Goal: Task Accomplishment & Management: Complete application form

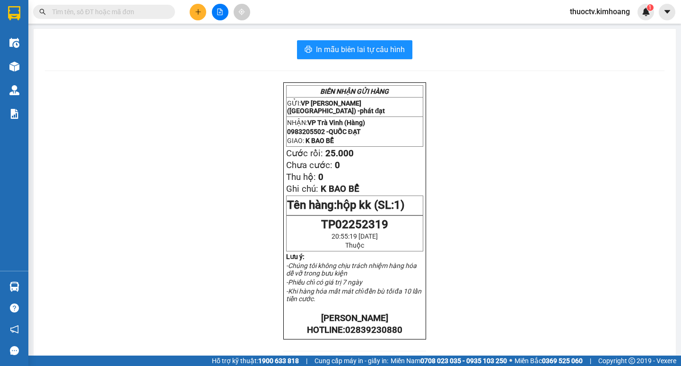
click at [140, 13] on input "text" at bounding box center [108, 12] width 112 height 10
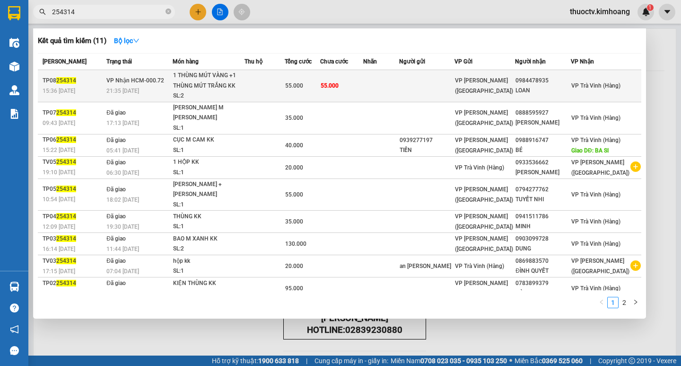
type input "254314"
click at [391, 86] on td at bounding box center [380, 86] width 35 height 32
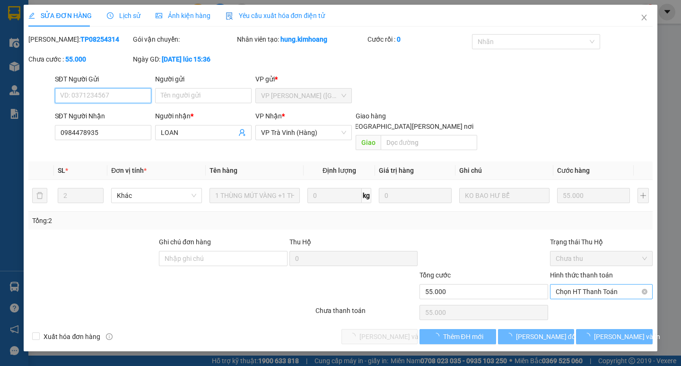
type input "0984478935"
type input "LOAN"
type input "55.000"
click at [596, 284] on span "Chọn HT Thanh Toán" at bounding box center [601, 291] width 91 height 14
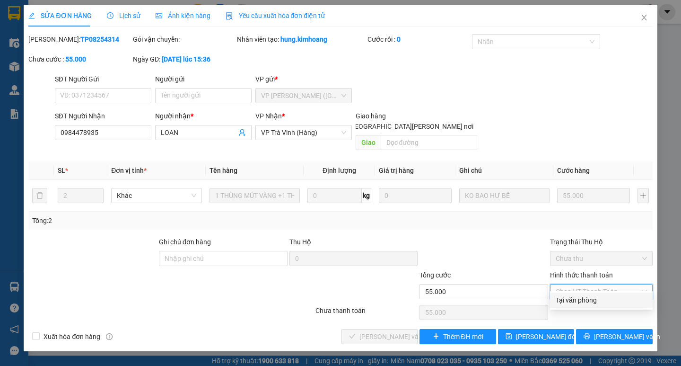
drag, startPoint x: 594, startPoint y: 290, endPoint x: 521, endPoint y: 300, distance: 74.0
click at [586, 299] on div "Tại văn phòng" at bounding box center [601, 300] width 91 height 10
type input "0"
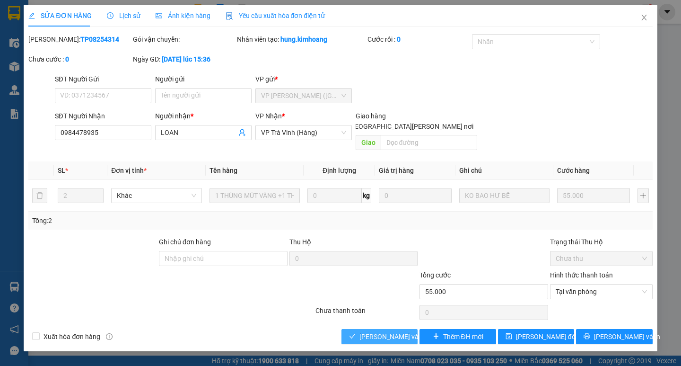
click at [403, 331] on span "[PERSON_NAME] và [PERSON_NAME] hàng" at bounding box center [423, 336] width 128 height 10
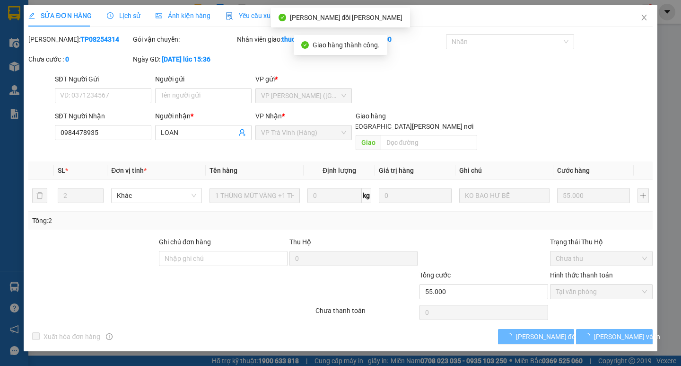
click at [618, 331] on span "[PERSON_NAME] và In" at bounding box center [627, 336] width 66 height 10
click at [614, 331] on span "[PERSON_NAME] và In" at bounding box center [627, 336] width 66 height 10
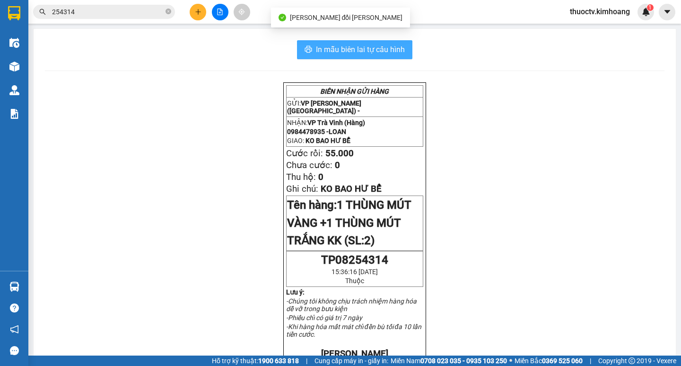
click at [398, 51] on span "In mẫu biên lai tự cấu hình" at bounding box center [360, 50] width 89 height 12
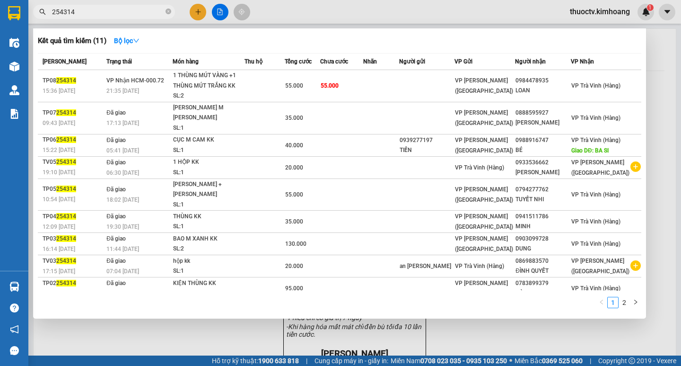
click at [79, 12] on input "254314" at bounding box center [108, 12] width 112 height 10
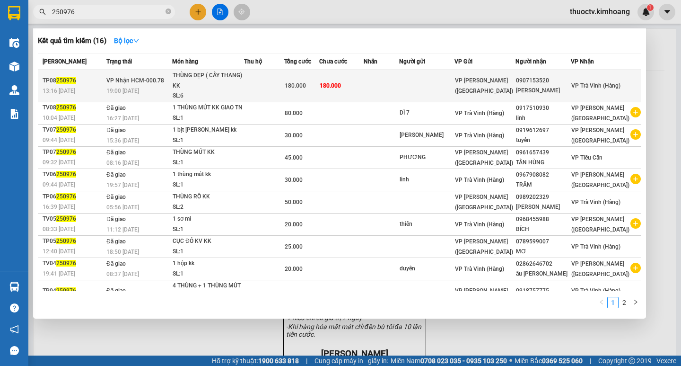
type input "250976"
click at [364, 87] on td "180.000" at bounding box center [341, 86] width 44 height 32
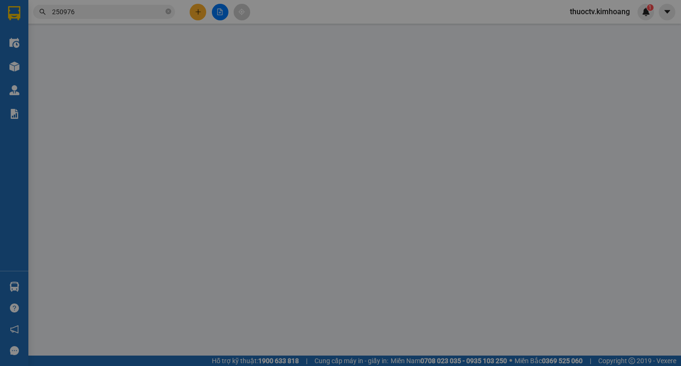
type input "0907153520"
type input "[PERSON_NAME]"
type input "180.000"
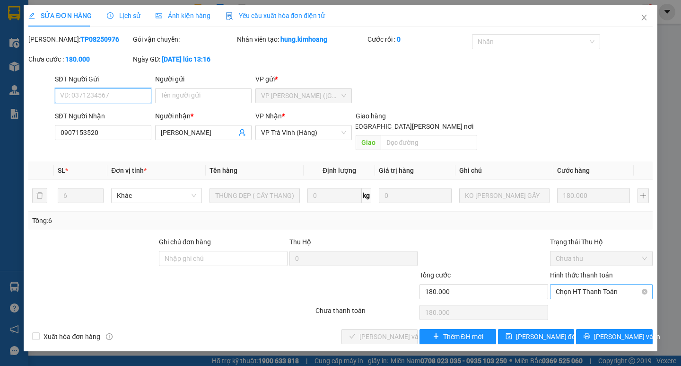
click at [592, 284] on span "Chọn HT Thanh Toán" at bounding box center [601, 291] width 91 height 14
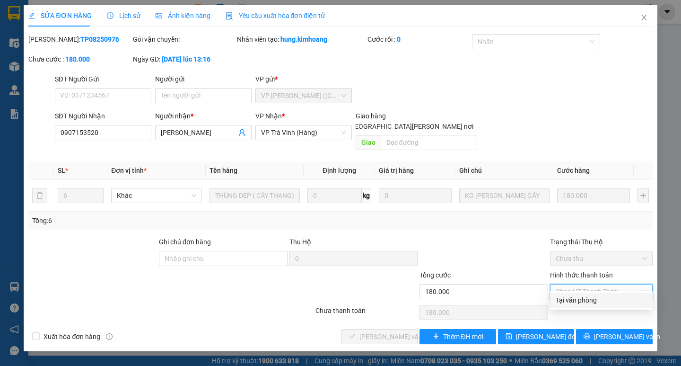
click at [586, 301] on div "Tại văn phòng" at bounding box center [601, 300] width 91 height 10
type input "0"
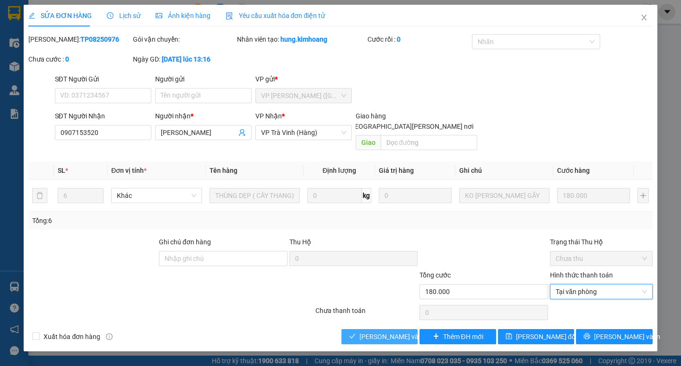
click at [402, 331] on span "[PERSON_NAME] và [PERSON_NAME] hàng" at bounding box center [423, 336] width 128 height 10
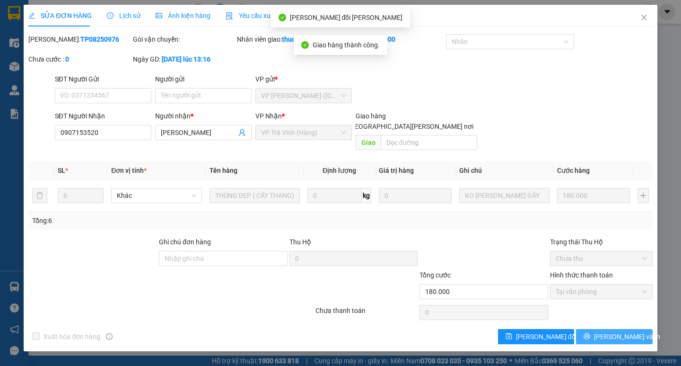
click at [622, 331] on span "[PERSON_NAME] và In" at bounding box center [627, 336] width 66 height 10
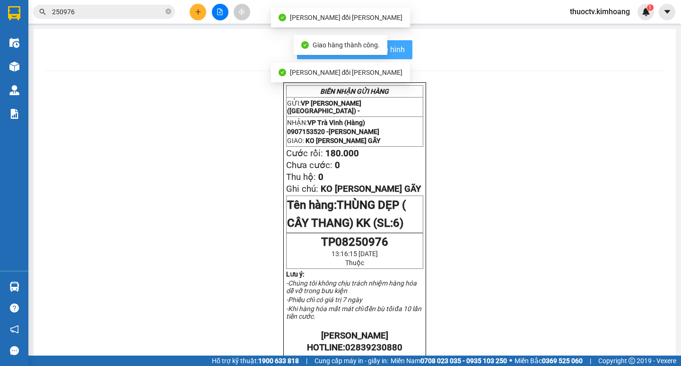
click at [397, 51] on span "In mẫu biên lai tự cấu hình" at bounding box center [360, 50] width 89 height 12
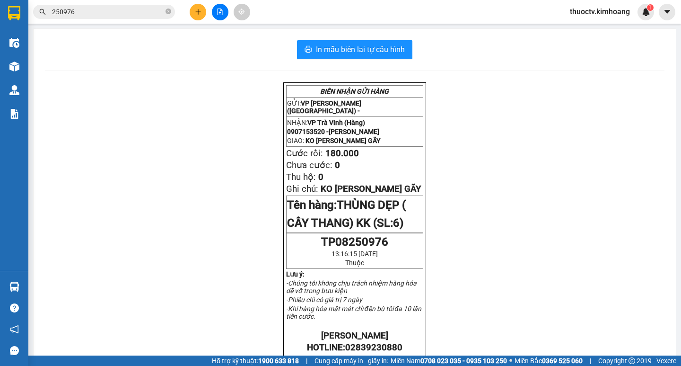
click at [83, 13] on input "250976" at bounding box center [108, 12] width 112 height 10
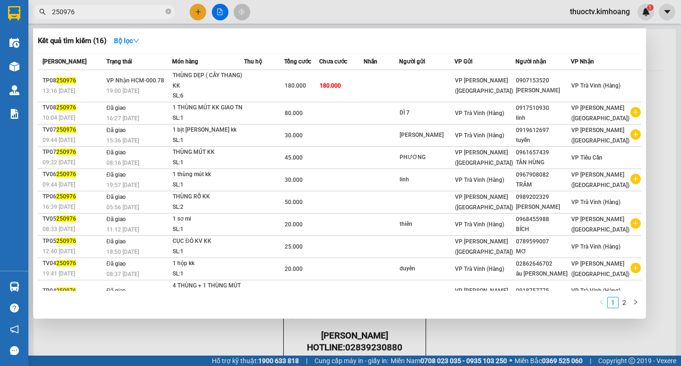
click at [84, 13] on input "250976" at bounding box center [108, 12] width 112 height 10
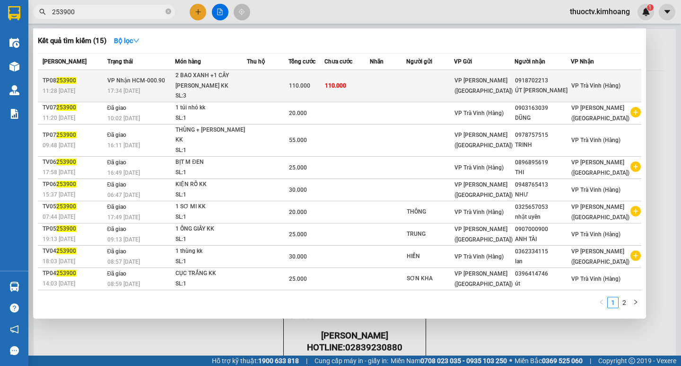
type input "253900"
click at [367, 90] on td "110.000" at bounding box center [346, 86] width 45 height 32
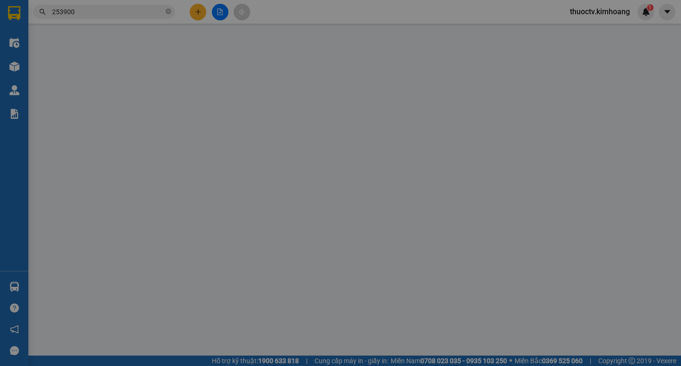
type input "0918702213"
type input "ÚT [PERSON_NAME]"
type input "110.000"
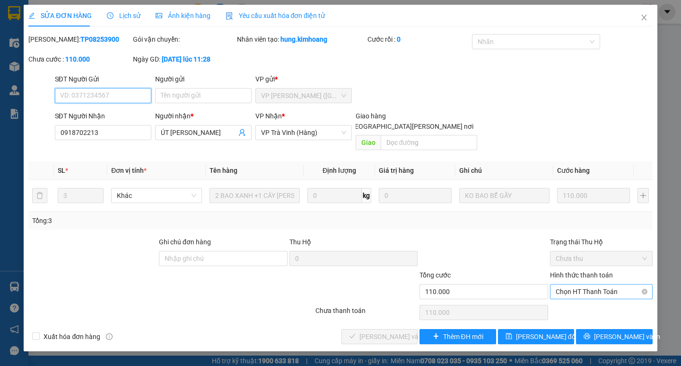
click at [605, 284] on span "Chọn HT Thanh Toán" at bounding box center [601, 291] width 91 height 14
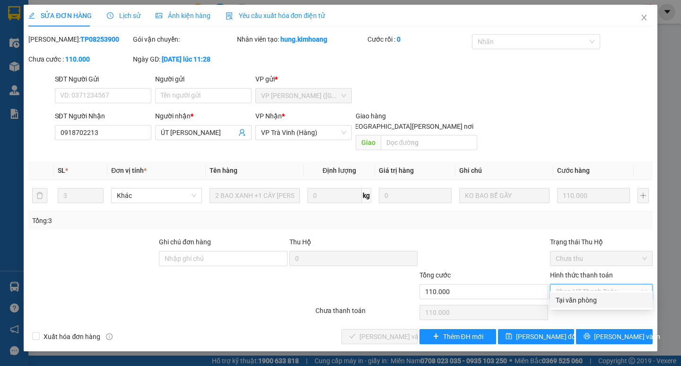
drag, startPoint x: 588, startPoint y: 294, endPoint x: 506, endPoint y: 316, distance: 85.4
click at [588, 295] on div "Tại văn phòng" at bounding box center [601, 299] width 103 height 15
type input "0"
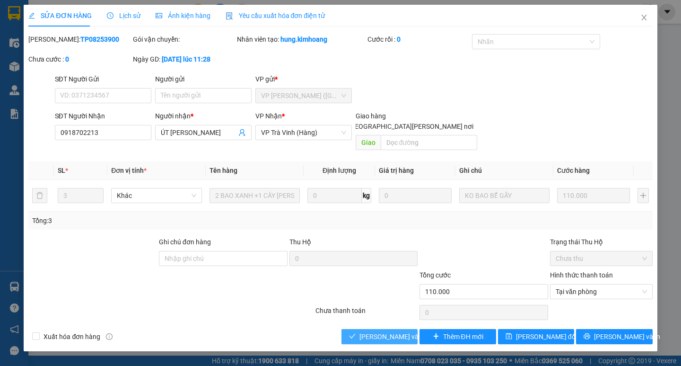
drag, startPoint x: 398, startPoint y: 322, endPoint x: 477, endPoint y: 334, distance: 79.9
click at [410, 331] on span "[PERSON_NAME] và [PERSON_NAME] hàng" at bounding box center [423, 336] width 128 height 10
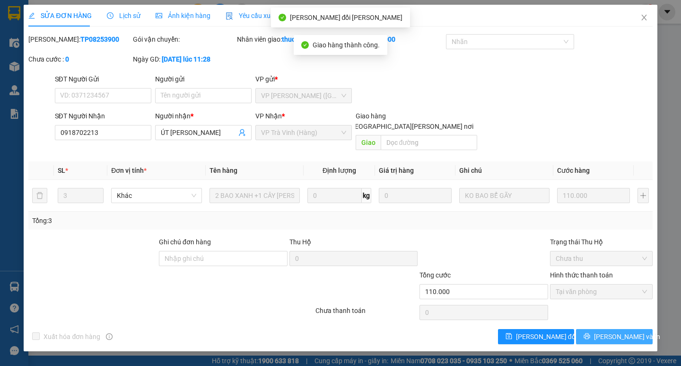
click at [620, 331] on span "[PERSON_NAME] và In" at bounding box center [627, 336] width 66 height 10
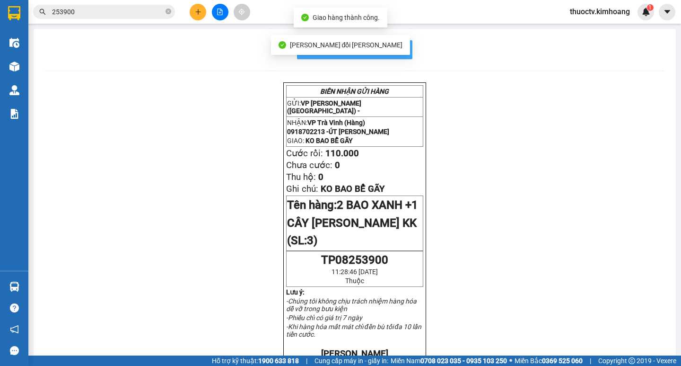
click at [395, 47] on span "In mẫu biên lai tự cấu hình" at bounding box center [360, 50] width 89 height 12
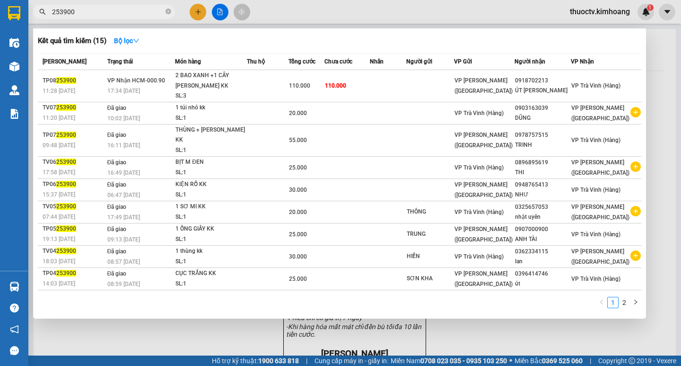
click at [79, 16] on input "253900" at bounding box center [108, 12] width 112 height 10
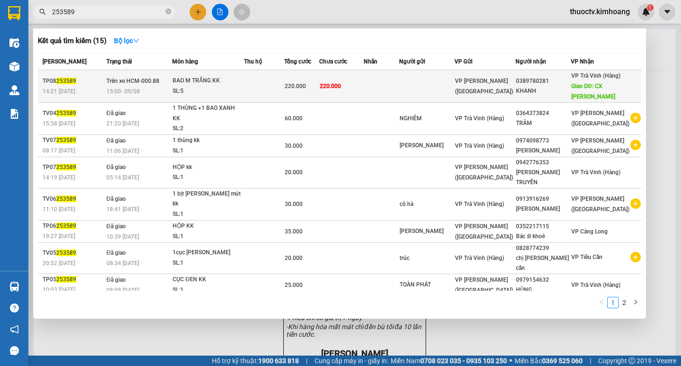
type input "253589"
click at [397, 86] on td at bounding box center [381, 86] width 35 height 33
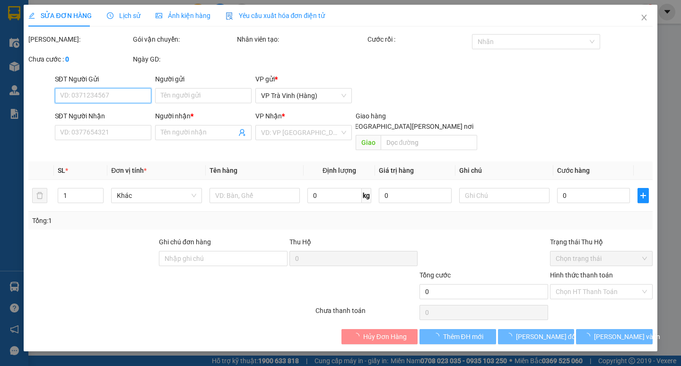
type input "0389780281"
type input "KHANH"
type input "CX [PERSON_NAME]"
type input "220.000"
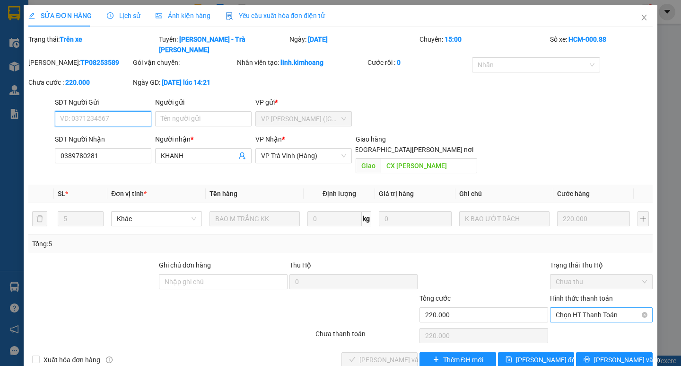
click at [606, 307] on span "Chọn HT Thanh Toán" at bounding box center [601, 314] width 91 height 14
click at [576, 316] on div "Tại văn phòng" at bounding box center [601, 312] width 91 height 10
type input "0"
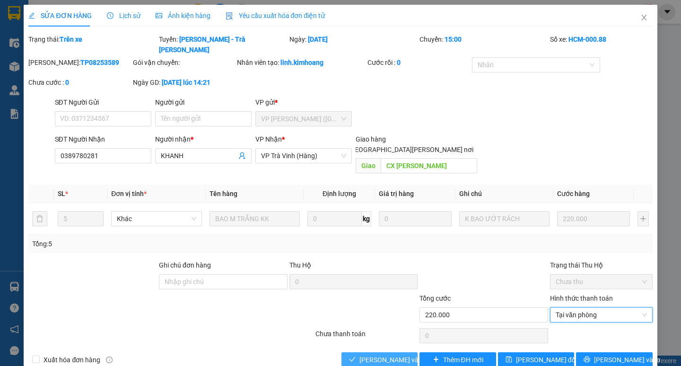
click at [381, 354] on span "[PERSON_NAME] và [PERSON_NAME] hàng" at bounding box center [423, 359] width 128 height 10
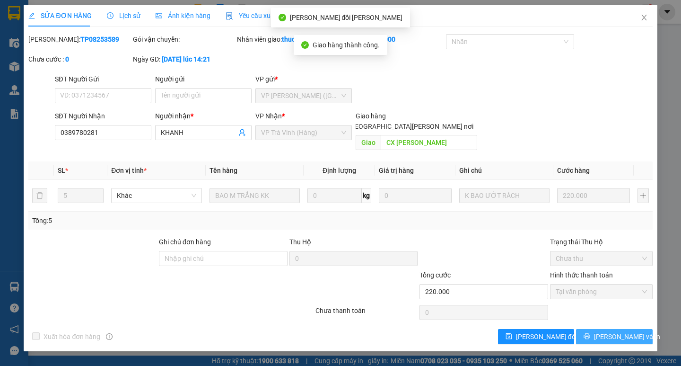
click at [618, 331] on span "[PERSON_NAME] và In" at bounding box center [627, 336] width 66 height 10
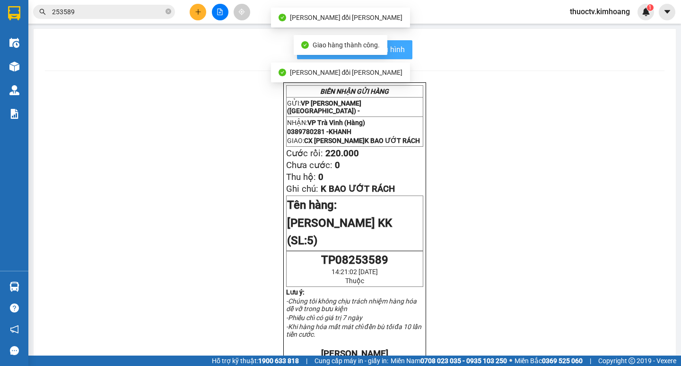
click at [402, 52] on button "In mẫu biên lai tự cấu hình" at bounding box center [354, 49] width 115 height 19
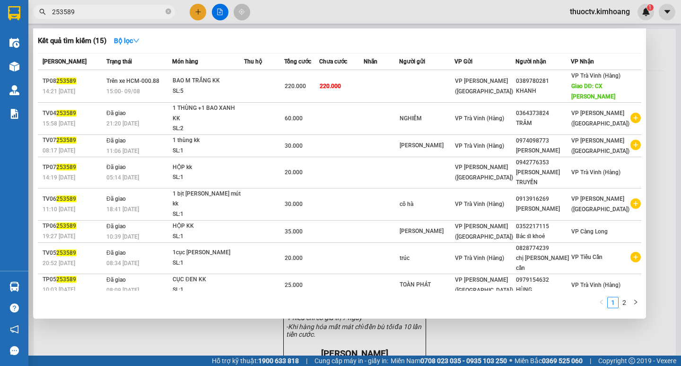
click at [115, 8] on input "253589" at bounding box center [108, 12] width 112 height 10
click at [107, 13] on input "253589" at bounding box center [108, 12] width 112 height 10
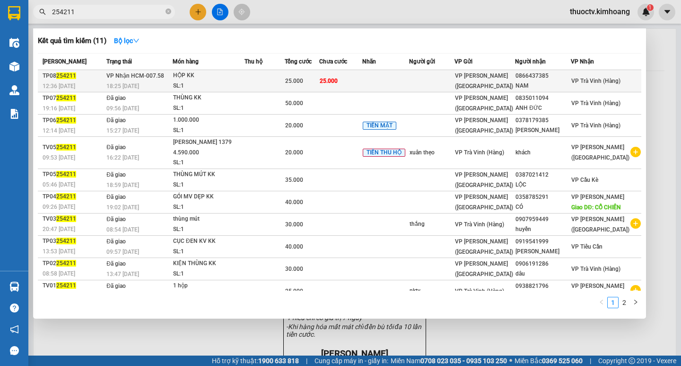
type input "254211"
click at [363, 81] on td "25.000" at bounding box center [341, 81] width 44 height 22
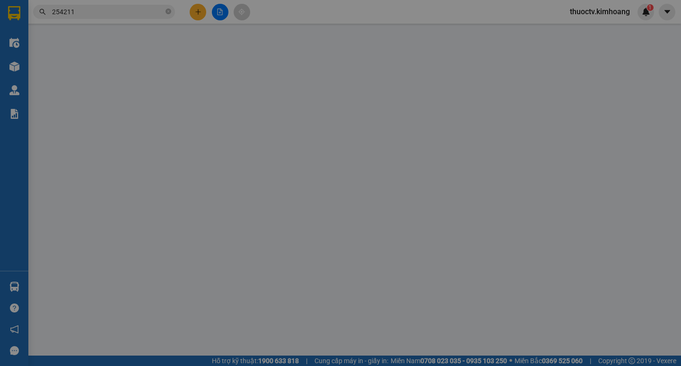
type input "0866437385"
type input "NAM"
type input "25.000"
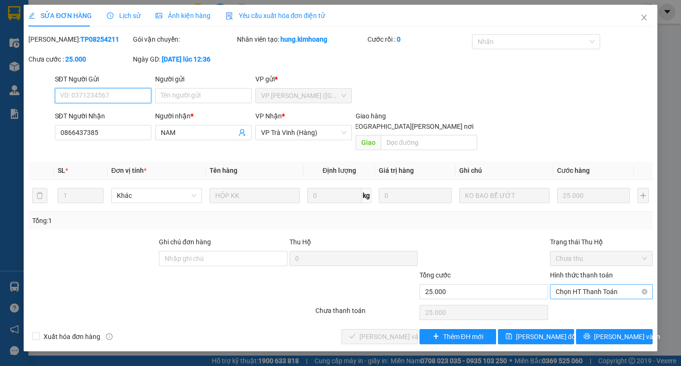
click at [593, 284] on span "Chọn HT Thanh Toán" at bounding box center [601, 291] width 91 height 14
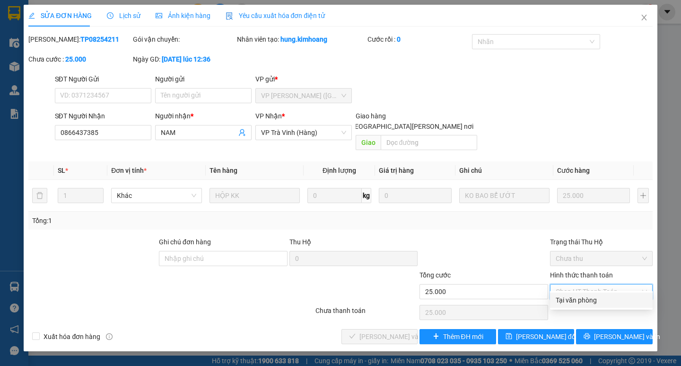
click at [587, 296] on div "Tại văn phòng" at bounding box center [601, 300] width 91 height 10
type input "0"
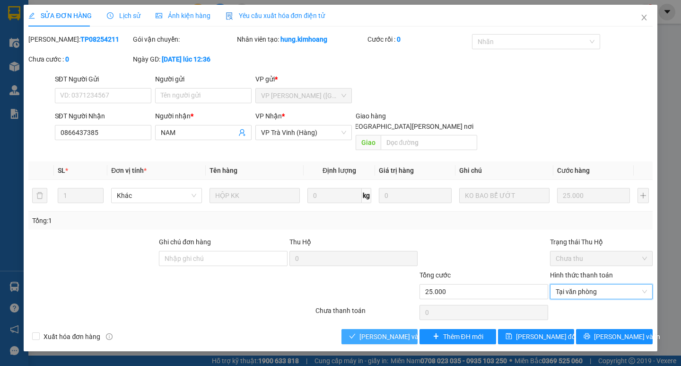
click at [402, 331] on span "[PERSON_NAME] và [PERSON_NAME] hàng" at bounding box center [423, 336] width 128 height 10
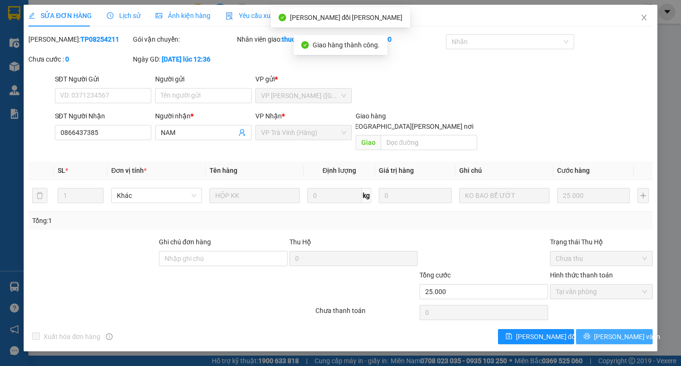
click at [615, 331] on span "[PERSON_NAME] và In" at bounding box center [627, 336] width 66 height 10
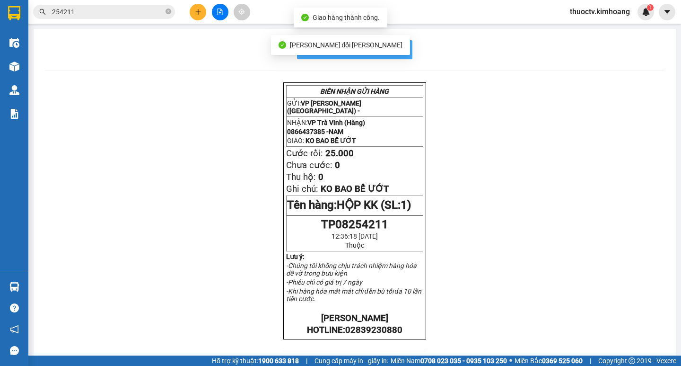
click at [393, 47] on span "In mẫu biên lai tự cấu hình" at bounding box center [360, 50] width 89 height 12
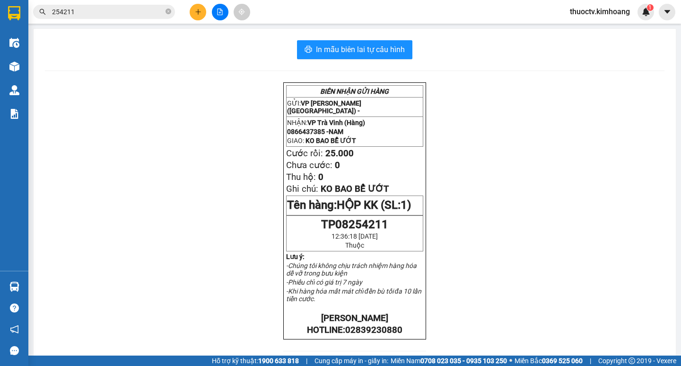
click at [86, 11] on input "254211" at bounding box center [108, 12] width 112 height 10
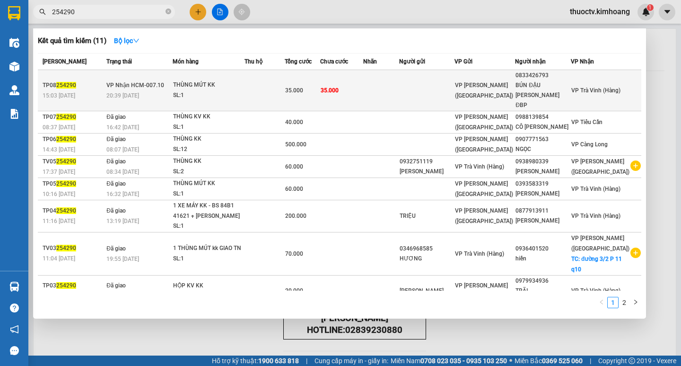
type input "254290"
click at [364, 84] on td "35.000" at bounding box center [342, 90] width 44 height 41
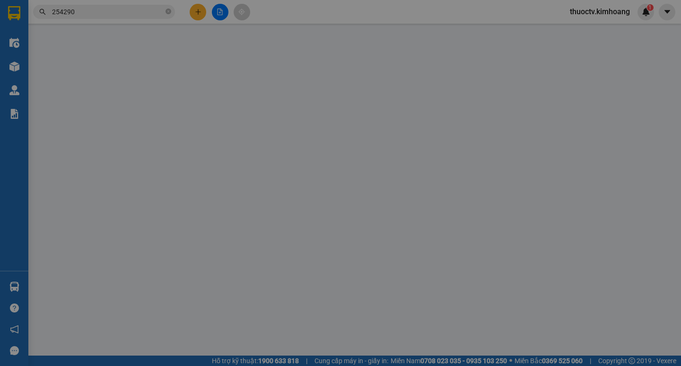
type input "0833426793"
type input "BÚN ĐẬU [PERSON_NAME] ĐBP"
type input "35.000"
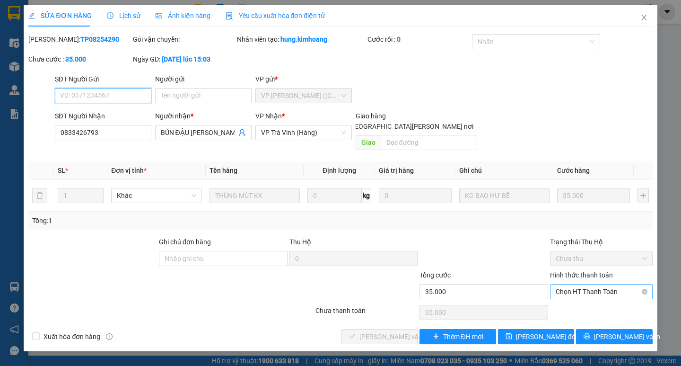
click at [590, 284] on span "Chọn HT Thanh Toán" at bounding box center [601, 291] width 91 height 14
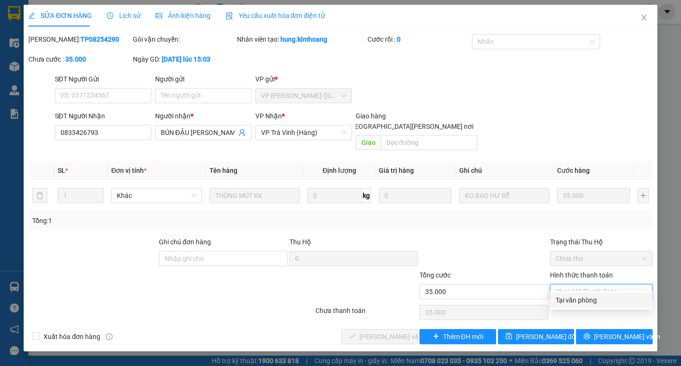
click at [578, 299] on div "Tại văn phòng" at bounding box center [601, 300] width 91 height 10
type input "0"
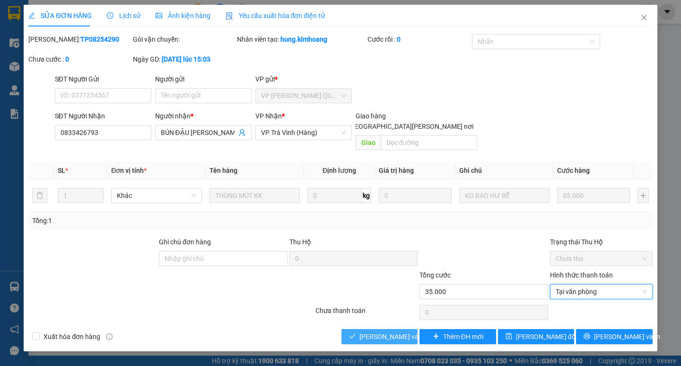
click at [391, 331] on span "[PERSON_NAME] và [PERSON_NAME] hàng" at bounding box center [423, 336] width 128 height 10
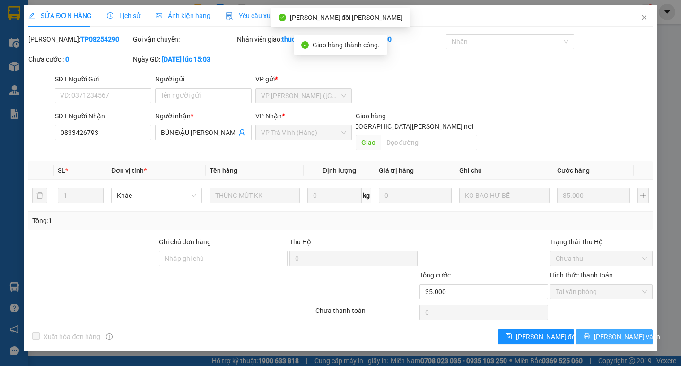
click at [619, 331] on span "[PERSON_NAME] và In" at bounding box center [627, 336] width 66 height 10
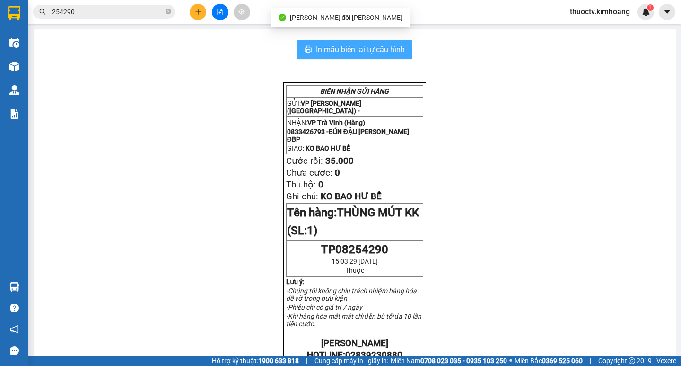
click at [393, 48] on span "In mẫu biên lai tự cấu hình" at bounding box center [360, 50] width 89 height 12
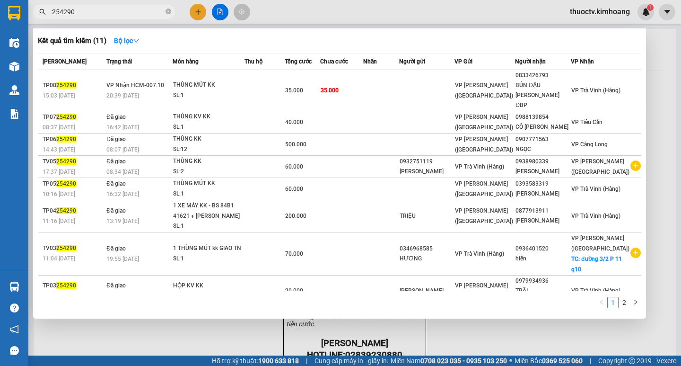
click at [76, 11] on input "254290" at bounding box center [108, 12] width 112 height 10
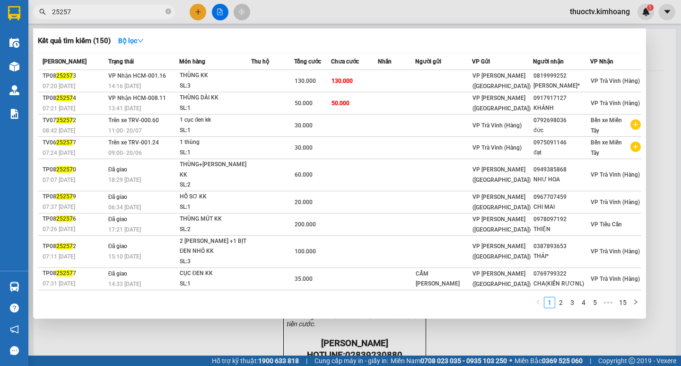
click at [77, 11] on input "25257" at bounding box center [108, 12] width 112 height 10
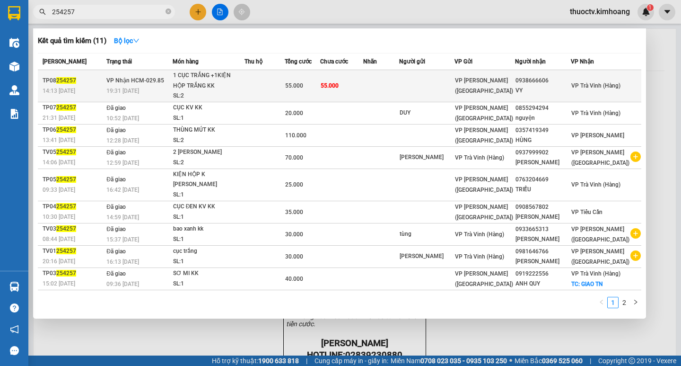
type input "254257"
click at [364, 84] on td "55.000" at bounding box center [342, 86] width 44 height 32
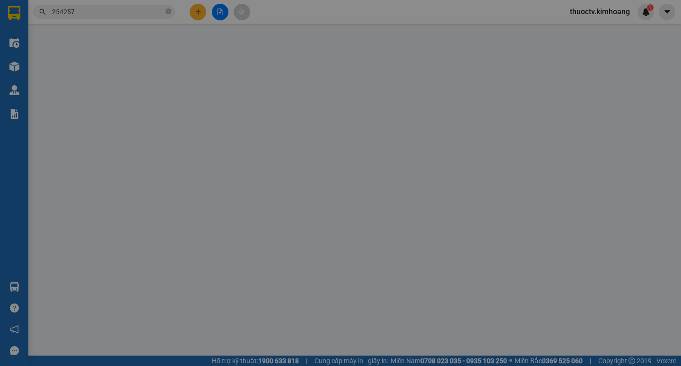
type input "0938666606"
type input "VY"
type input "55.000"
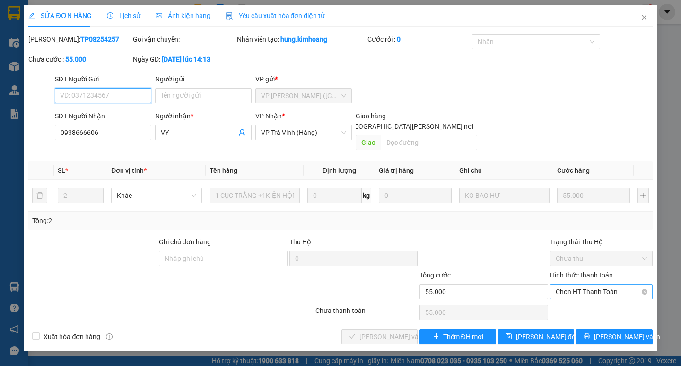
click at [597, 284] on span "Chọn HT Thanh Toán" at bounding box center [601, 291] width 91 height 14
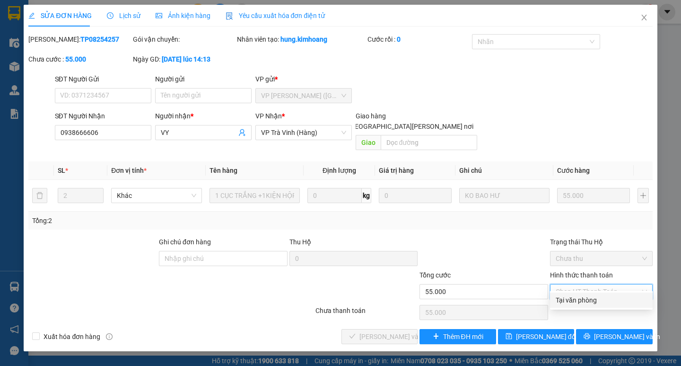
click at [588, 299] on div "Tại văn phòng" at bounding box center [601, 300] width 91 height 10
type input "0"
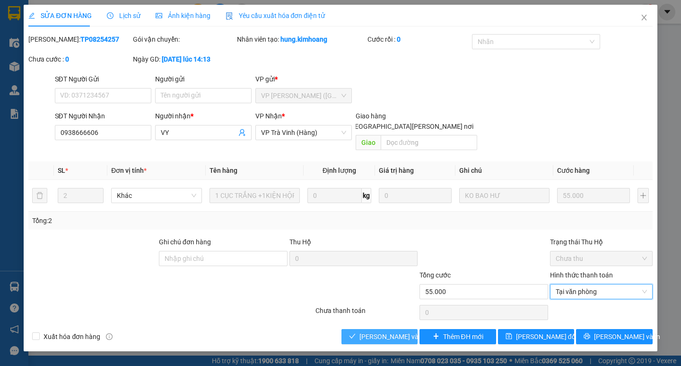
click at [387, 331] on span "[PERSON_NAME] và [PERSON_NAME] hàng" at bounding box center [423, 336] width 128 height 10
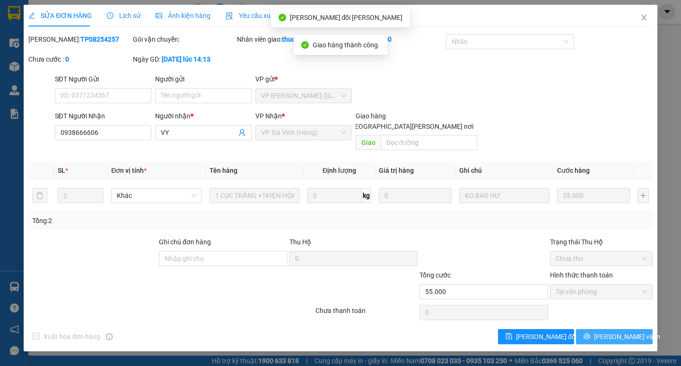
click at [619, 331] on span "[PERSON_NAME] và In" at bounding box center [627, 336] width 66 height 10
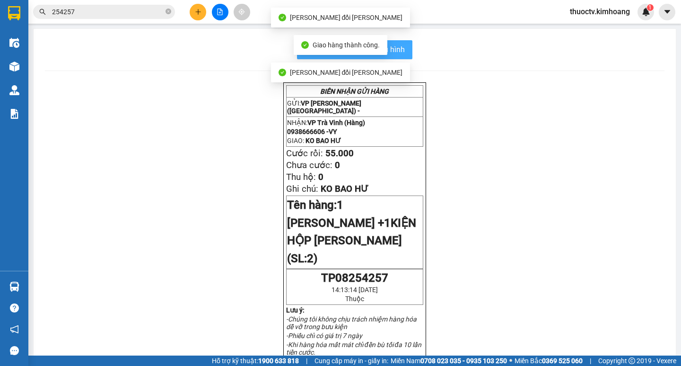
click at [399, 48] on span "In mẫu biên lai tự cấu hình" at bounding box center [360, 50] width 89 height 12
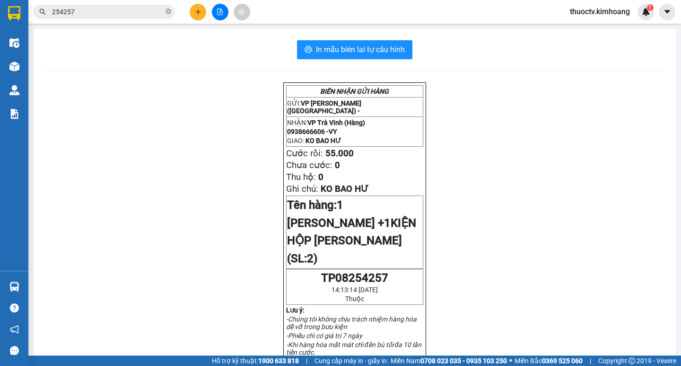
click at [92, 9] on input "254257" at bounding box center [108, 12] width 112 height 10
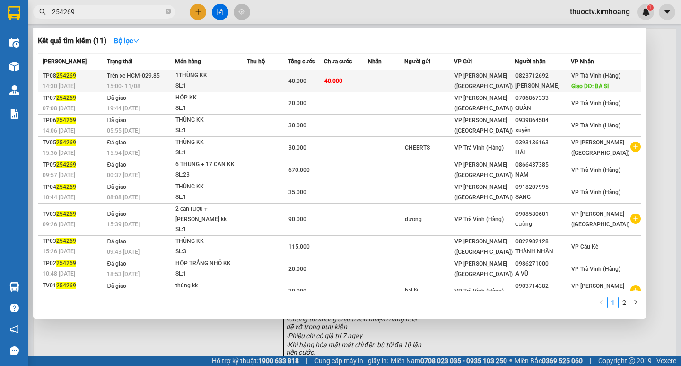
type input "254269"
click at [365, 79] on td "40.000" at bounding box center [346, 81] width 44 height 22
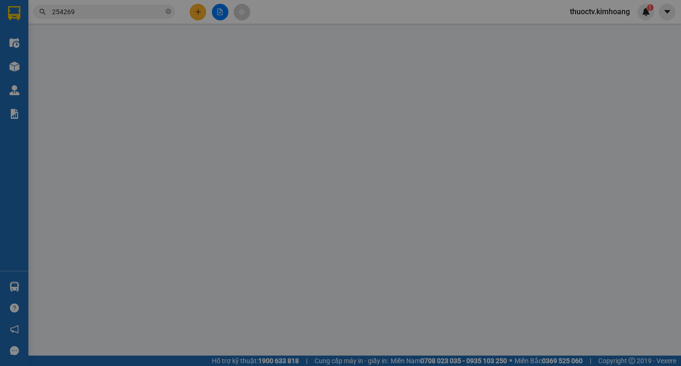
type input "0823712692"
type input "[PERSON_NAME]"
type input "BA SI"
type input "40.000"
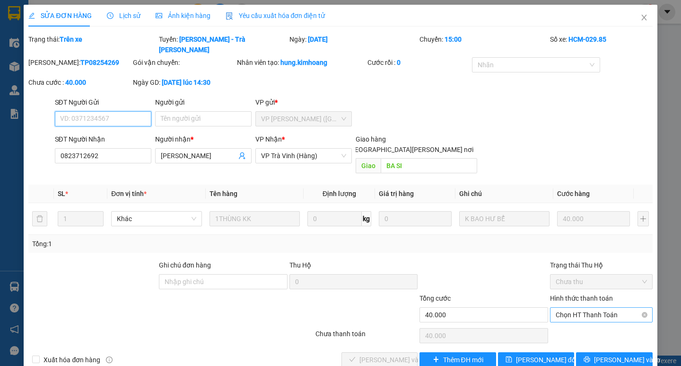
click at [591, 307] on span "Chọn HT Thanh Toán" at bounding box center [601, 314] width 91 height 14
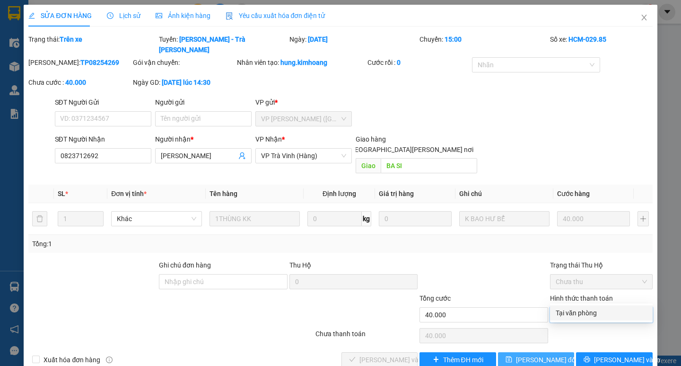
drag, startPoint x: 595, startPoint y: 310, endPoint x: 510, endPoint y: 331, distance: 87.3
click at [593, 310] on div "Tại văn phòng" at bounding box center [601, 312] width 91 height 10
type input "0"
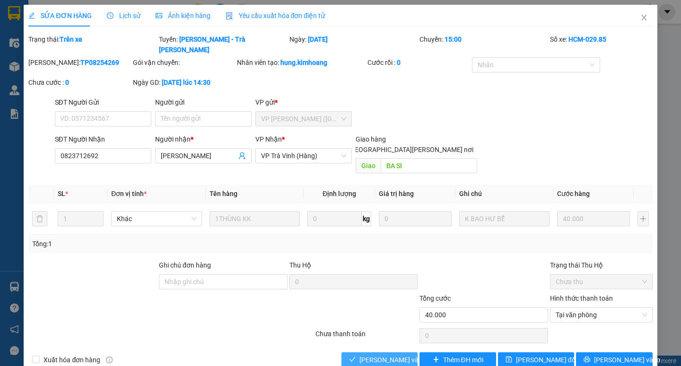
click at [391, 354] on span "[PERSON_NAME] và [PERSON_NAME] hàng" at bounding box center [423, 359] width 128 height 10
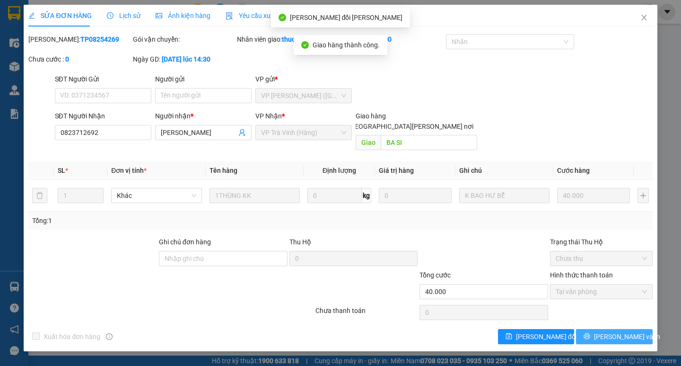
click at [619, 331] on span "[PERSON_NAME] và In" at bounding box center [627, 336] width 66 height 10
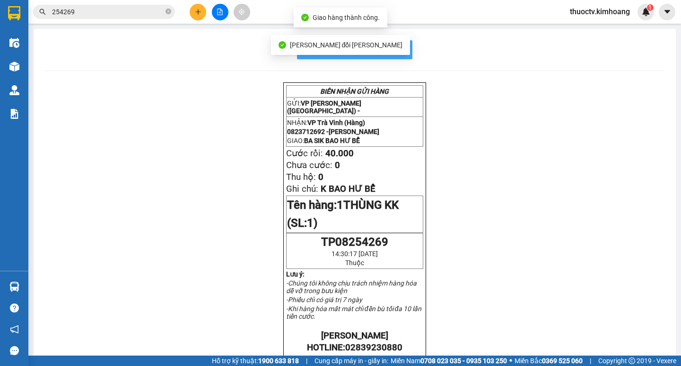
click at [399, 48] on span "In mẫu biên lai tự cấu hình" at bounding box center [360, 50] width 89 height 12
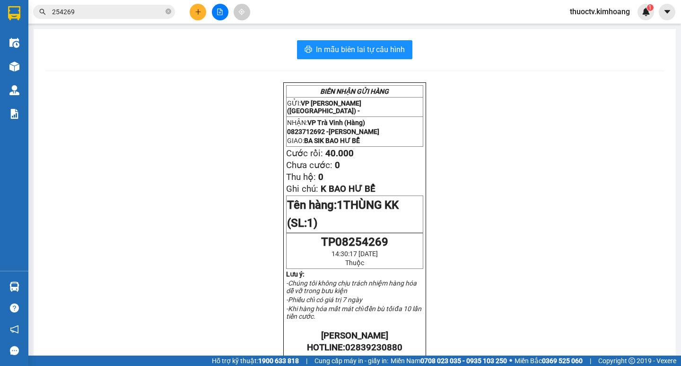
click at [94, 13] on input "254269" at bounding box center [108, 12] width 112 height 10
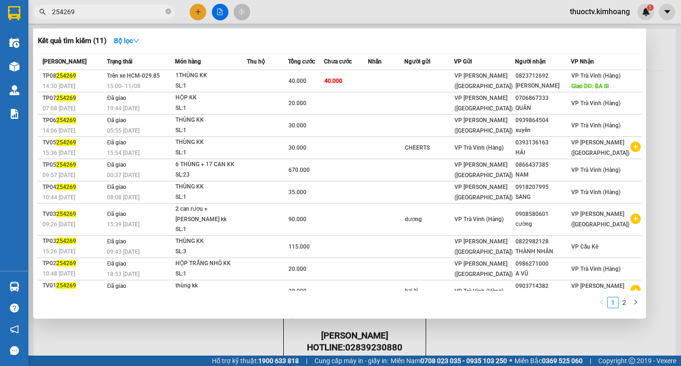
click at [94, 13] on input "254269" at bounding box center [108, 12] width 112 height 10
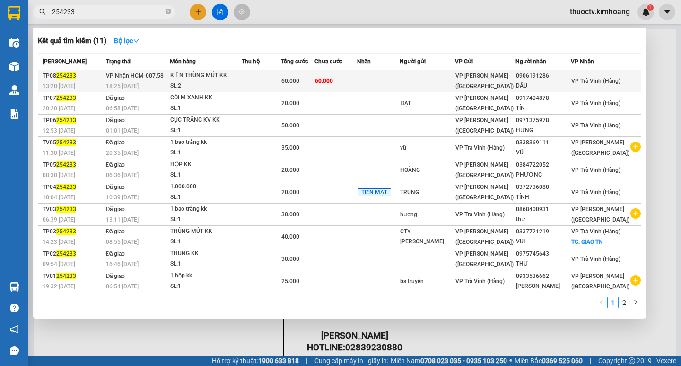
type input "254233"
click at [357, 78] on td "60.000" at bounding box center [336, 81] width 43 height 22
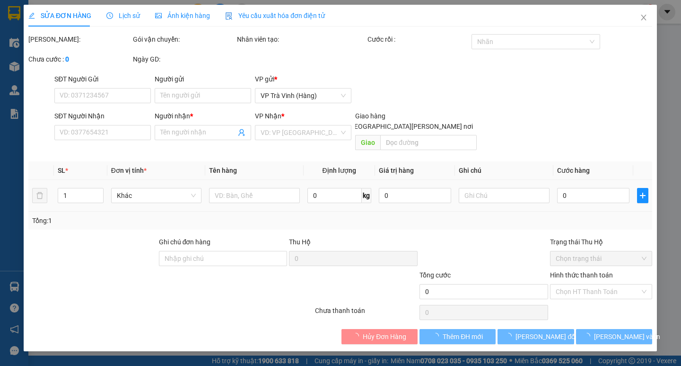
type input "0906191286"
type input "DÂU"
type input "60.000"
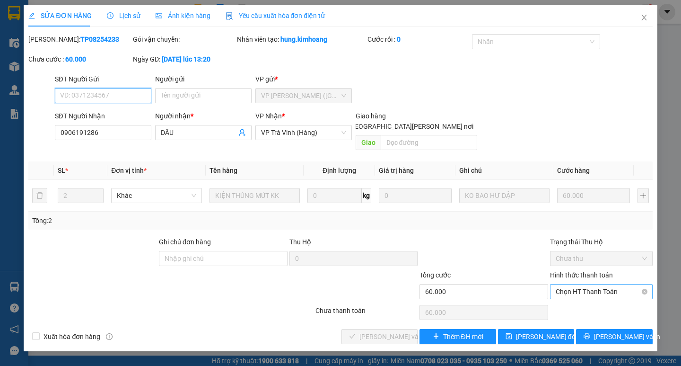
click at [592, 284] on span "Chọn HT Thanh Toán" at bounding box center [601, 291] width 91 height 14
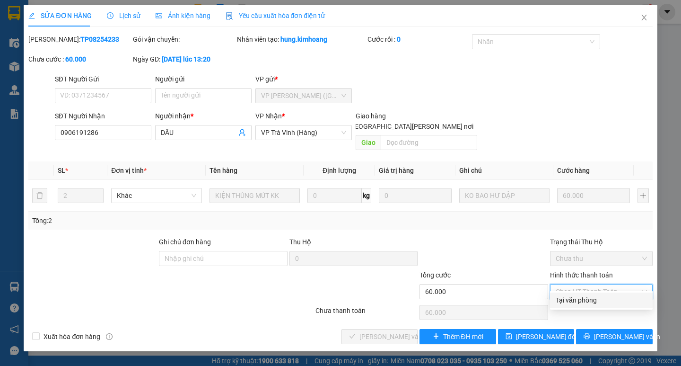
click at [583, 297] on div "Tại văn phòng" at bounding box center [601, 300] width 91 height 10
type input "0"
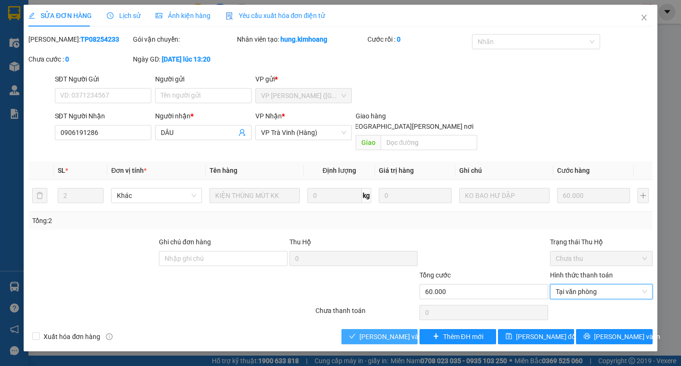
click at [400, 331] on span "[PERSON_NAME] và [PERSON_NAME] hàng" at bounding box center [423, 336] width 128 height 10
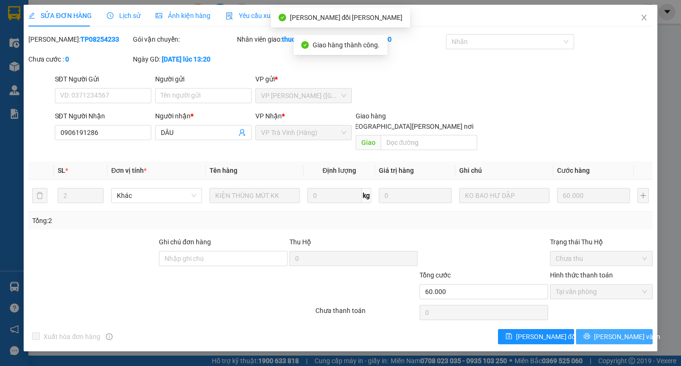
drag, startPoint x: 599, startPoint y: 334, endPoint x: 618, endPoint y: 324, distance: 21.4
click at [617, 331] on span "[PERSON_NAME] và In" at bounding box center [627, 336] width 66 height 10
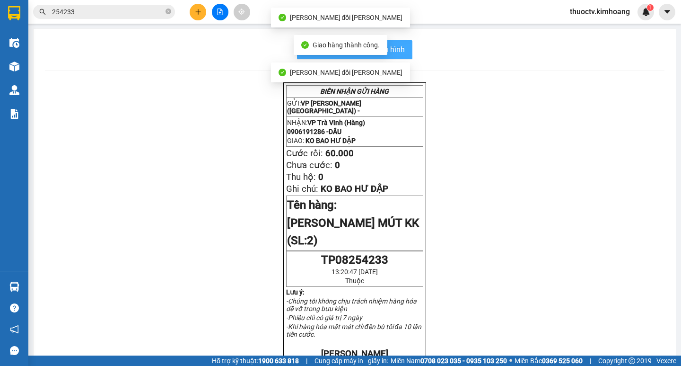
click at [401, 53] on span "In mẫu biên lai tự cấu hình" at bounding box center [360, 50] width 89 height 12
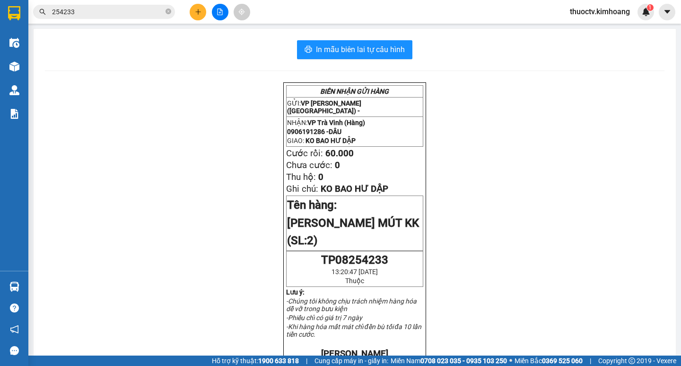
click at [91, 10] on input "254233" at bounding box center [108, 12] width 112 height 10
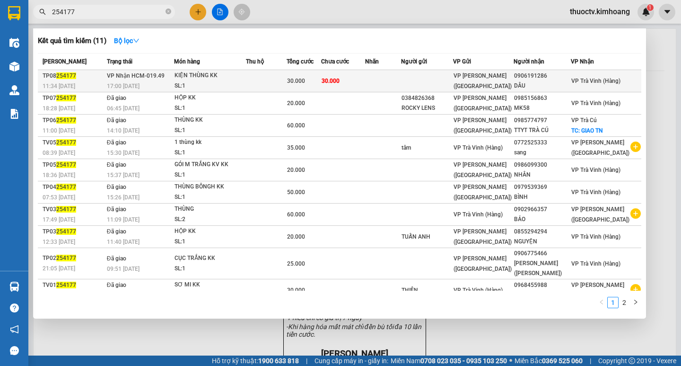
type input "254177"
click at [384, 80] on td at bounding box center [383, 81] width 36 height 22
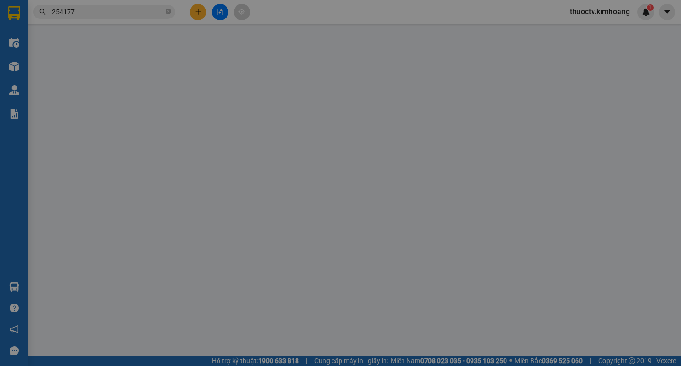
type input "0906191286"
type input "DÂU"
type input "30.000"
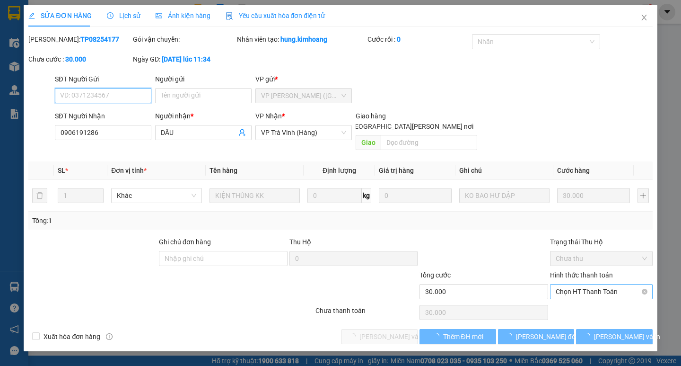
drag, startPoint x: 589, startPoint y: 280, endPoint x: 596, endPoint y: 286, distance: 9.7
click at [590, 284] on span "Chọn HT Thanh Toán" at bounding box center [601, 291] width 91 height 14
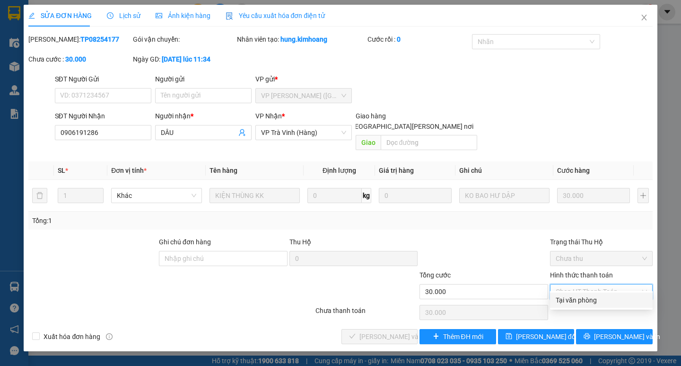
drag, startPoint x: 600, startPoint y: 300, endPoint x: 553, endPoint y: 297, distance: 46.9
click at [594, 299] on div "Tại văn phòng" at bounding box center [601, 300] width 91 height 10
type input "0"
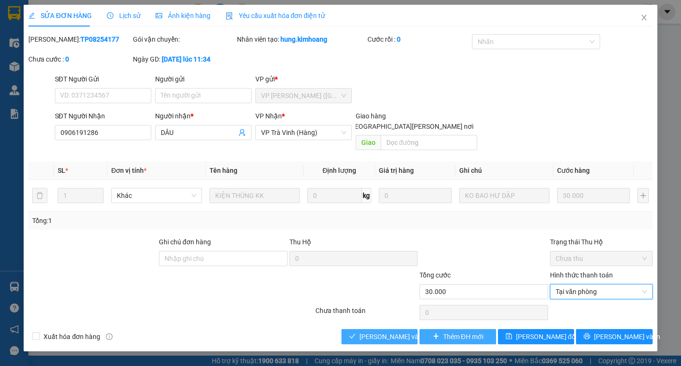
drag, startPoint x: 398, startPoint y: 326, endPoint x: 426, endPoint y: 326, distance: 27.4
click at [396, 331] on span "[PERSON_NAME] và [PERSON_NAME] hàng" at bounding box center [423, 336] width 128 height 10
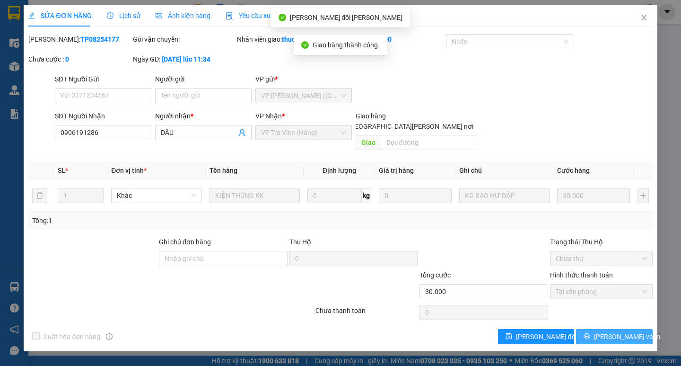
drag, startPoint x: 609, startPoint y: 332, endPoint x: 615, endPoint y: 324, distance: 9.8
click at [615, 331] on span "[PERSON_NAME] và In" at bounding box center [627, 336] width 66 height 10
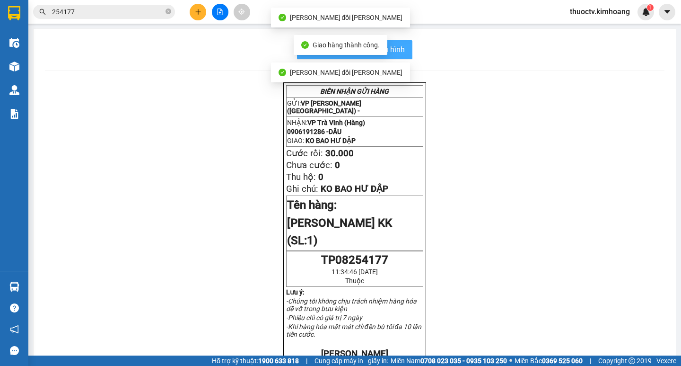
click at [400, 46] on span "In mẫu biên lai tự cấu hình" at bounding box center [360, 50] width 89 height 12
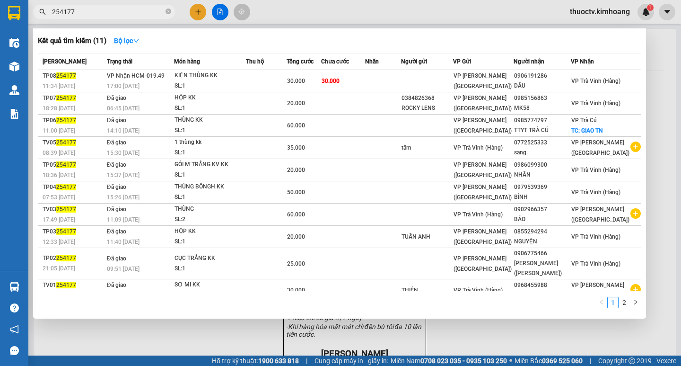
click at [119, 6] on span "254177" at bounding box center [104, 12] width 142 height 14
click at [120, 6] on span "254177" at bounding box center [104, 12] width 142 height 14
click at [111, 14] on input "254177" at bounding box center [108, 12] width 112 height 10
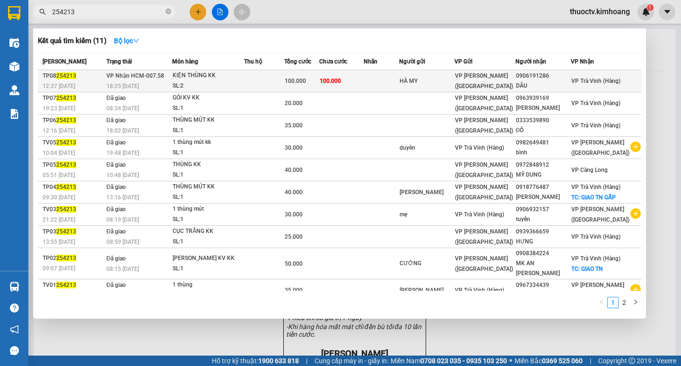
type input "254213"
click at [364, 81] on td "100.000" at bounding box center [341, 81] width 44 height 22
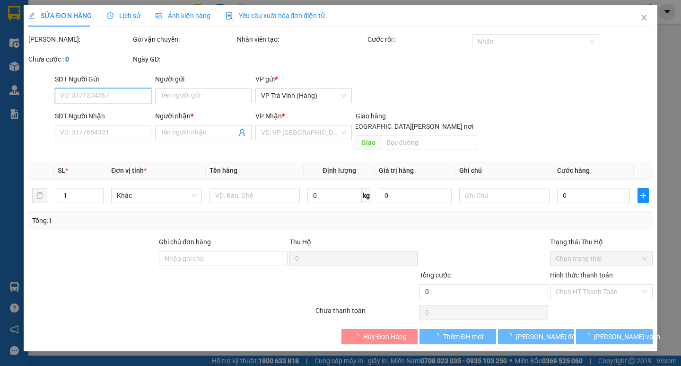
type input "HÀ MY"
type input "0906191286"
type input "DÂU"
type input "100.000"
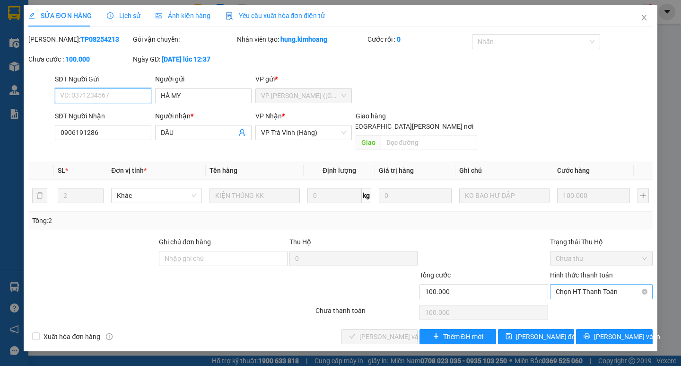
click at [590, 284] on span "Chọn HT Thanh Toán" at bounding box center [601, 291] width 91 height 14
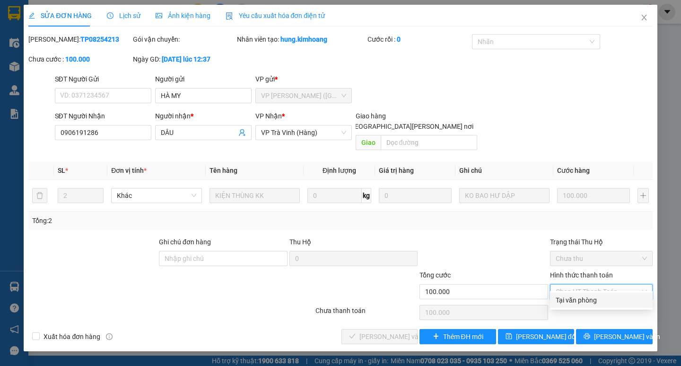
click at [579, 297] on div "Tại văn phòng" at bounding box center [601, 300] width 91 height 10
type input "0"
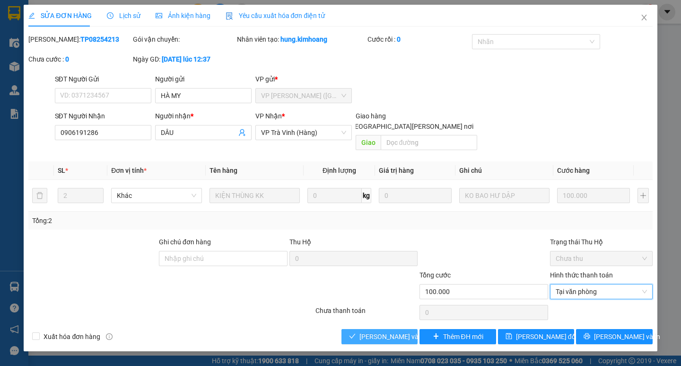
click at [390, 331] on span "[PERSON_NAME] và [PERSON_NAME] hàng" at bounding box center [423, 336] width 128 height 10
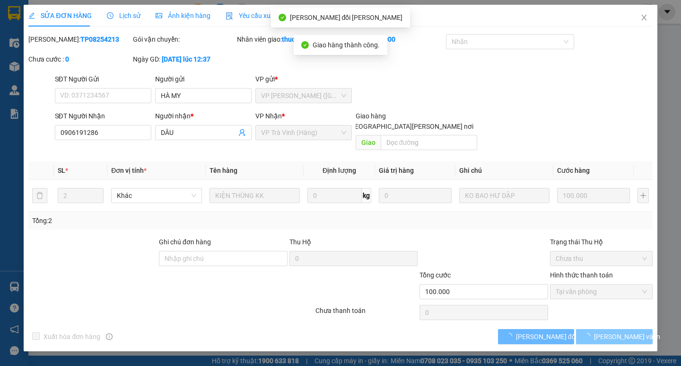
click at [615, 331] on span "[PERSON_NAME] và In" at bounding box center [627, 336] width 66 height 10
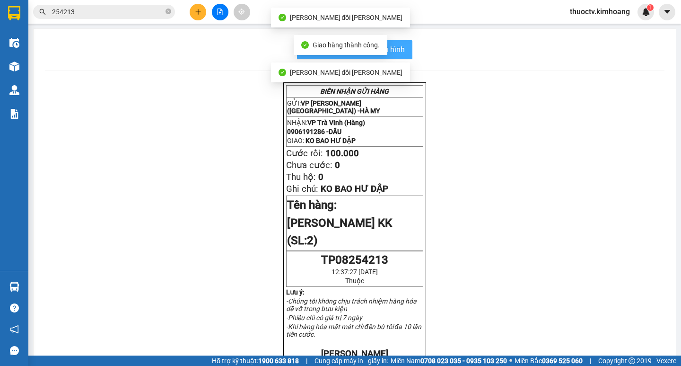
click at [397, 50] on span "In mẫu biên lai tự cấu hình" at bounding box center [360, 50] width 89 height 12
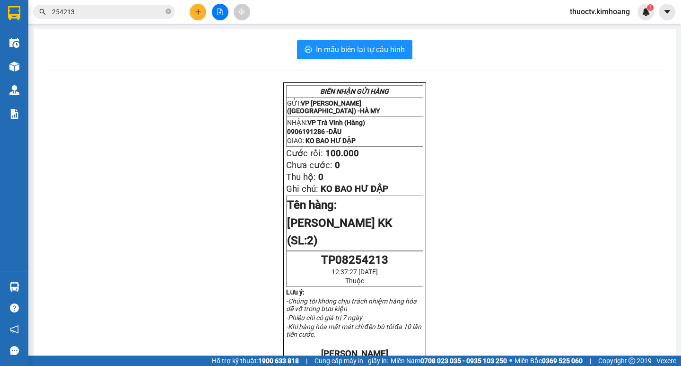
click at [83, 12] on input "254213" at bounding box center [108, 12] width 112 height 10
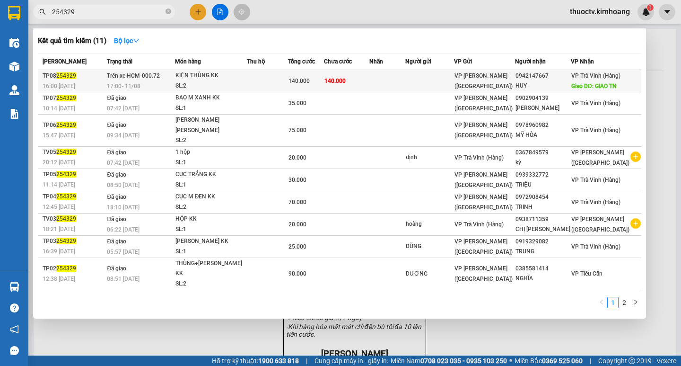
type input "254329"
click at [369, 82] on td "140.000" at bounding box center [346, 81] width 45 height 22
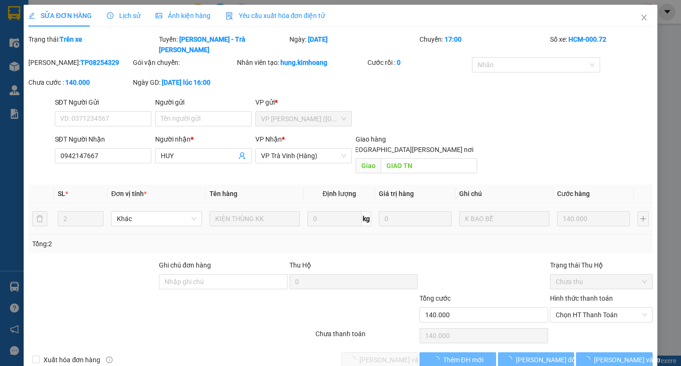
type input "0942147667"
type input "HUY"
type input "GIAO TN"
type input "140.000"
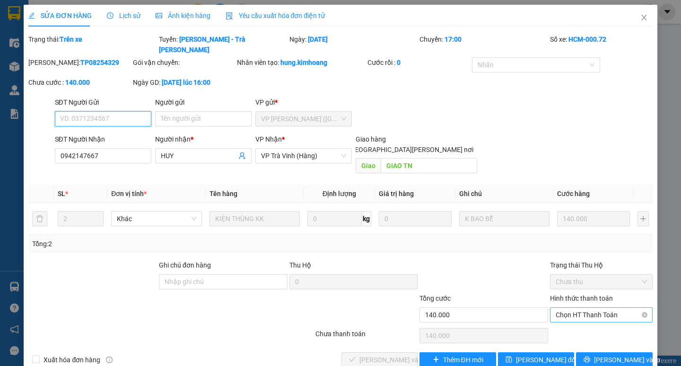
click at [605, 307] on span "Chọn HT Thanh Toán" at bounding box center [601, 314] width 91 height 14
drag, startPoint x: 583, startPoint y: 313, endPoint x: 489, endPoint y: 318, distance: 94.7
click at [583, 313] on div "Tại văn phòng" at bounding box center [601, 312] width 91 height 10
type input "0"
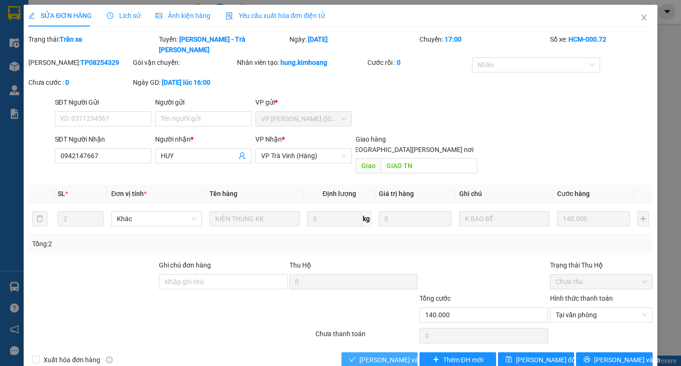
click at [371, 354] on span "[PERSON_NAME] và [PERSON_NAME] hàng" at bounding box center [423, 359] width 128 height 10
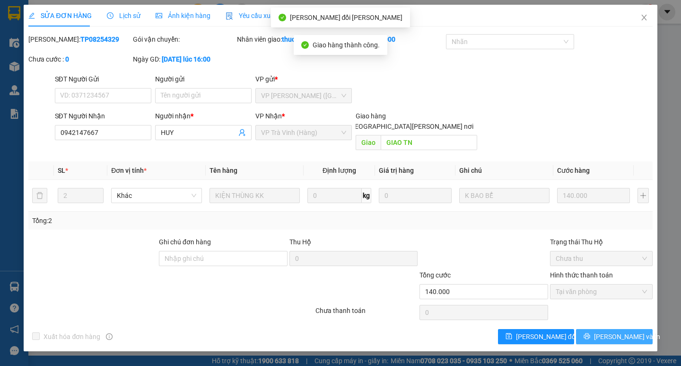
click at [618, 331] on span "[PERSON_NAME] và In" at bounding box center [627, 336] width 66 height 10
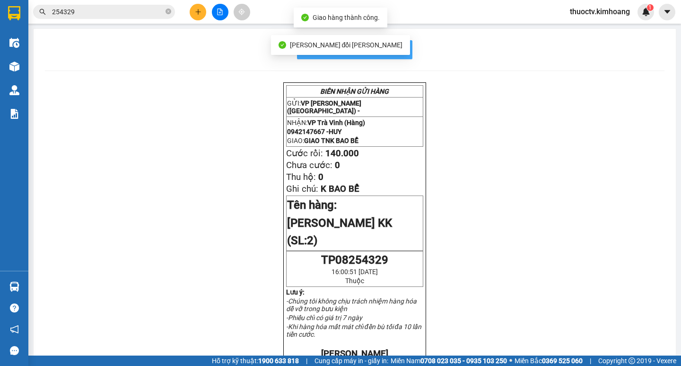
click at [397, 47] on span "In mẫu biên lai tự cấu hình" at bounding box center [360, 50] width 89 height 12
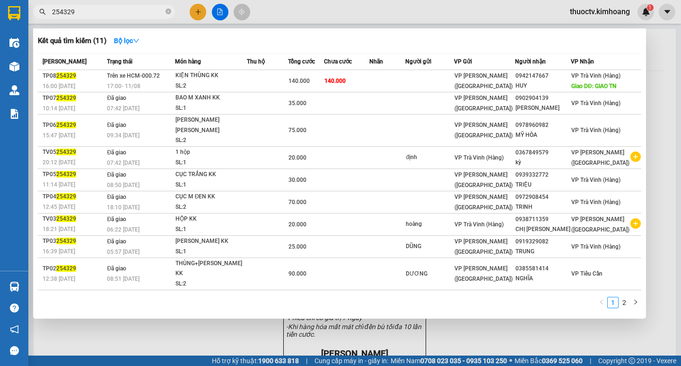
click at [83, 13] on input "254329" at bounding box center [108, 12] width 112 height 10
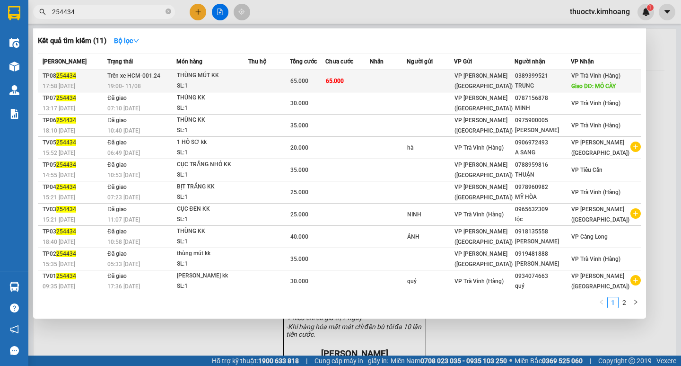
type input "254434"
click at [370, 75] on td "65.000" at bounding box center [347, 81] width 45 height 22
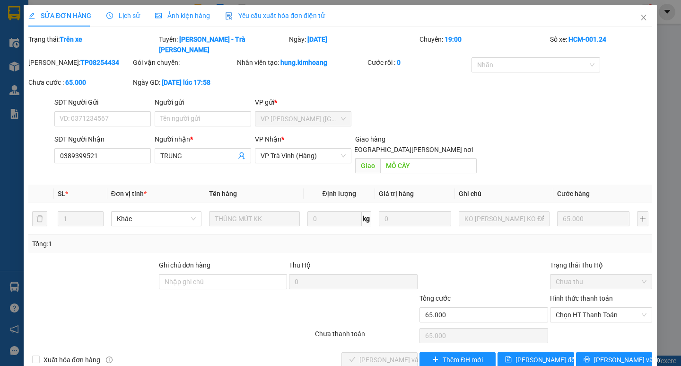
type input "0389399521"
type input "TRUNG"
type input "MỎ CÀY"
type input "65.000"
click at [596, 307] on span "Chọn HT Thanh Toán" at bounding box center [601, 314] width 91 height 14
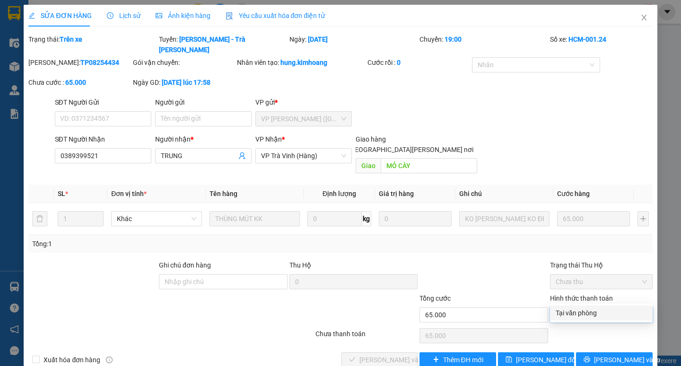
drag, startPoint x: 583, startPoint y: 312, endPoint x: 522, endPoint y: 316, distance: 60.7
click at [581, 313] on div "Tại văn phòng" at bounding box center [601, 312] width 91 height 10
type input "0"
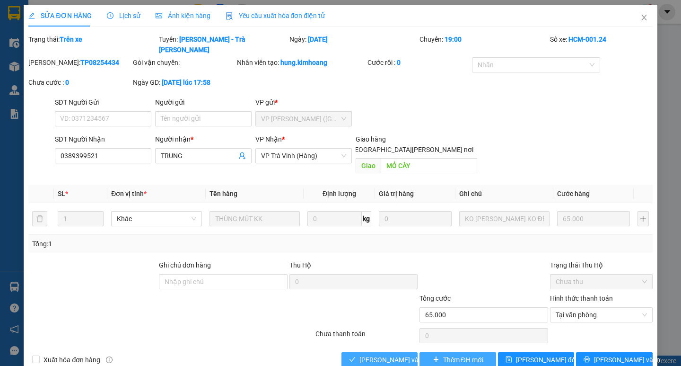
drag, startPoint x: 396, startPoint y: 338, endPoint x: 428, endPoint y: 343, distance: 33.0
click at [395, 354] on span "[PERSON_NAME] và [PERSON_NAME] hàng" at bounding box center [423, 359] width 128 height 10
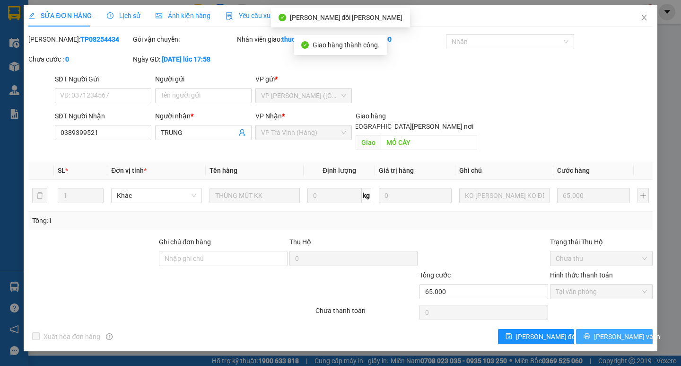
click at [615, 331] on span "[PERSON_NAME] và In" at bounding box center [627, 336] width 66 height 10
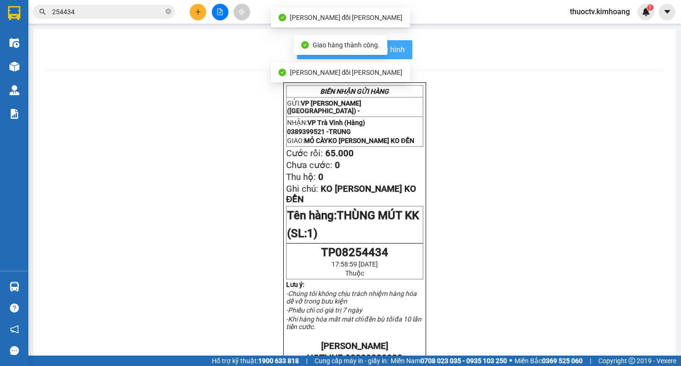
click at [400, 52] on span "In mẫu biên lai tự cấu hình" at bounding box center [360, 50] width 89 height 12
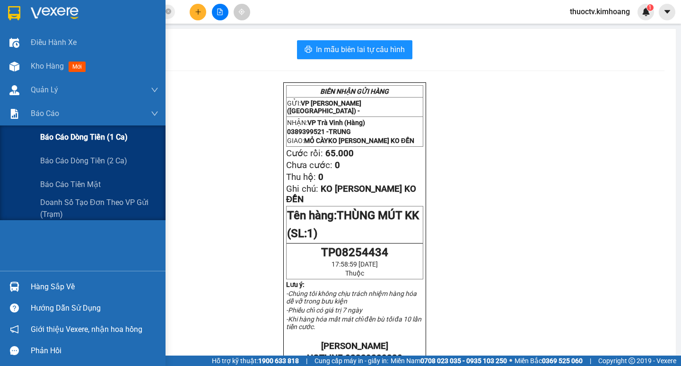
click at [69, 135] on span "Báo cáo dòng tiền (1 ca)" at bounding box center [83, 137] width 87 height 12
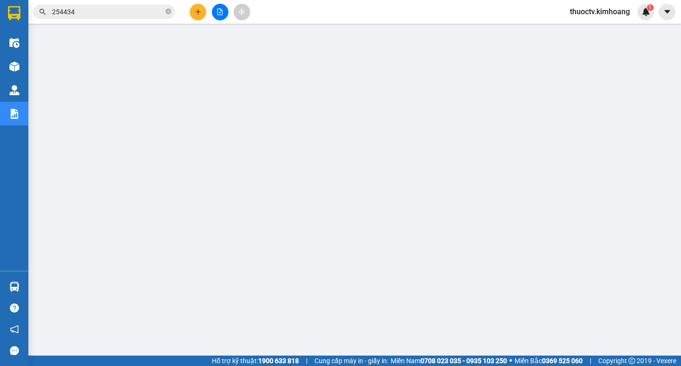
click at [74, 12] on input "254434" at bounding box center [108, 12] width 112 height 10
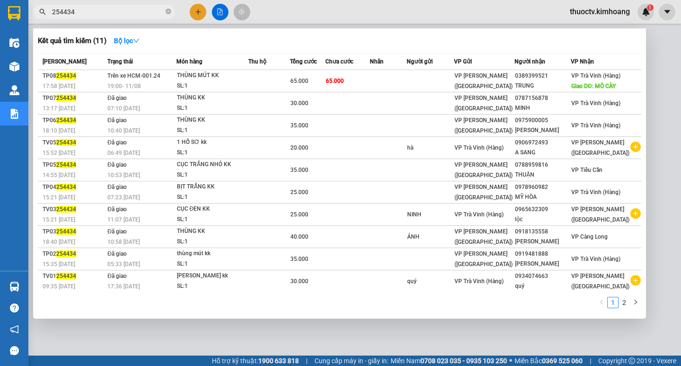
click at [74, 12] on input "254434" at bounding box center [108, 12] width 112 height 10
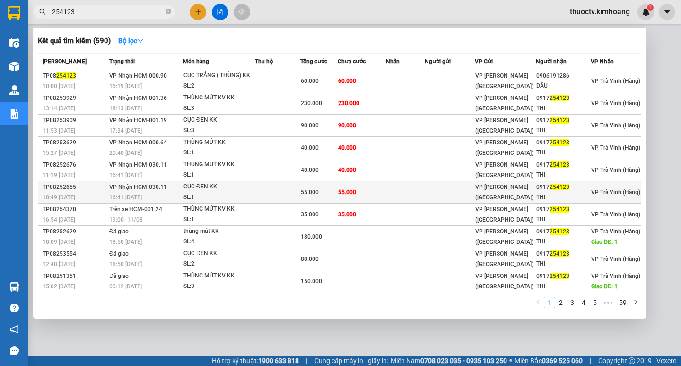
type input "254123"
click at [374, 194] on td "55.000" at bounding box center [362, 192] width 48 height 22
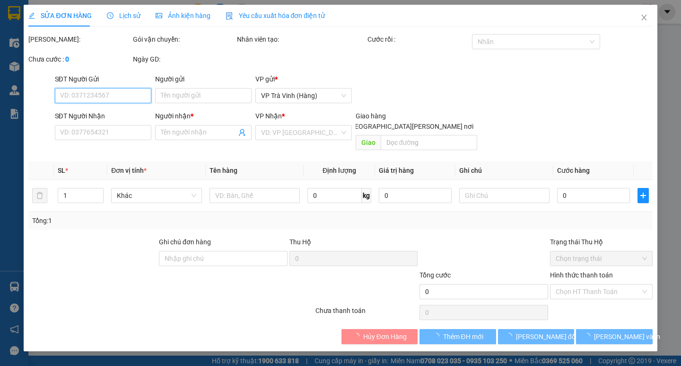
type input "0917254123"
type input "THI"
type input "55.000"
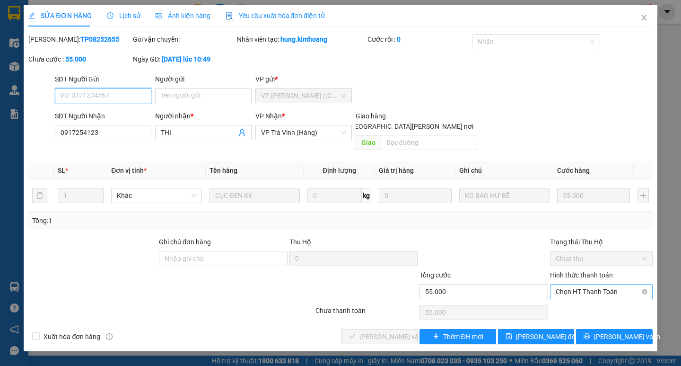
click at [586, 284] on span "Chọn HT Thanh Toán" at bounding box center [601, 291] width 91 height 14
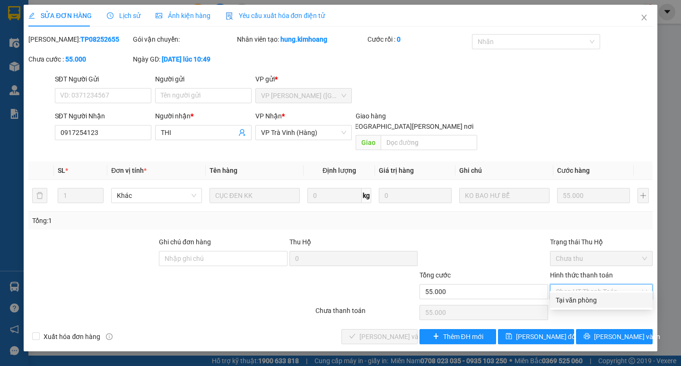
click at [571, 296] on div "Tại văn phòng" at bounding box center [601, 300] width 91 height 10
type input "0"
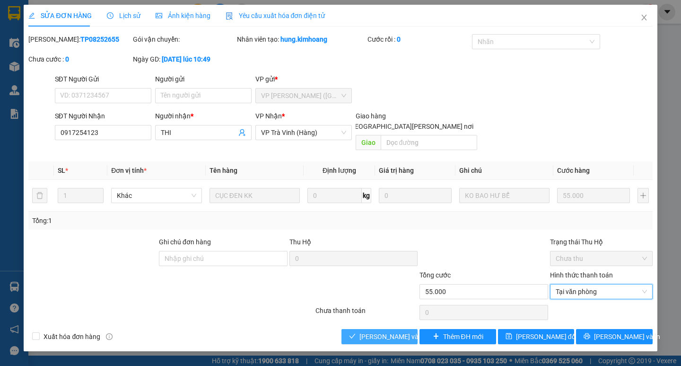
click at [395, 331] on span "[PERSON_NAME] và [PERSON_NAME] hàng" at bounding box center [423, 336] width 128 height 10
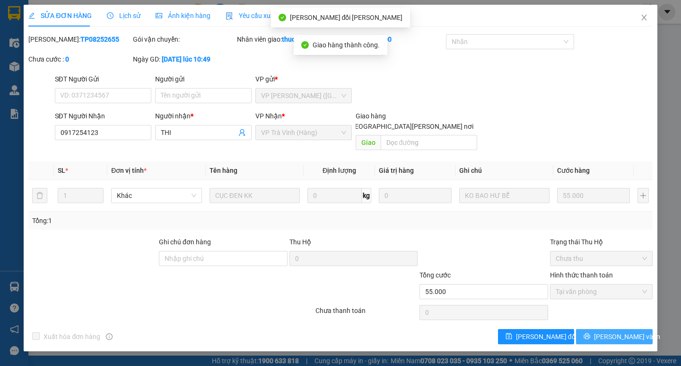
click at [611, 331] on span "[PERSON_NAME] và In" at bounding box center [627, 336] width 66 height 10
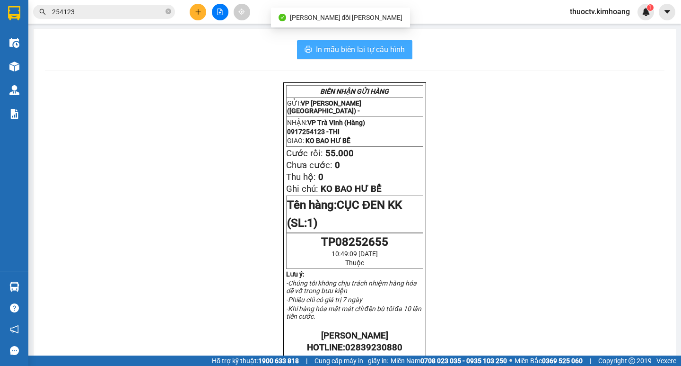
click at [395, 50] on span "In mẫu biên lai tự cấu hình" at bounding box center [360, 50] width 89 height 12
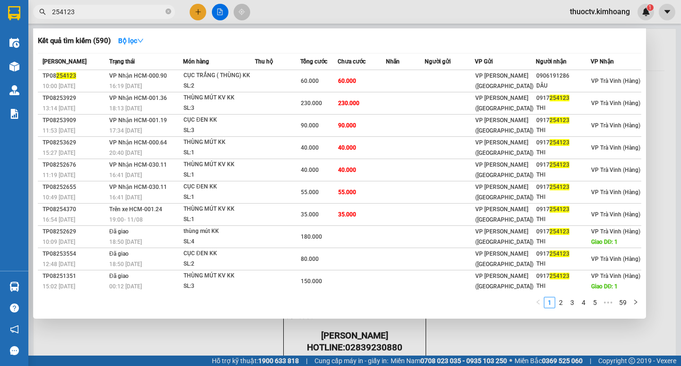
click at [85, 14] on input "254123" at bounding box center [108, 12] width 112 height 10
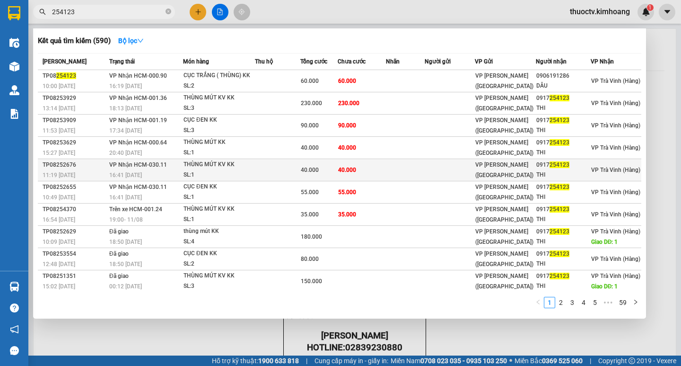
click at [363, 170] on td "40.000" at bounding box center [362, 170] width 48 height 22
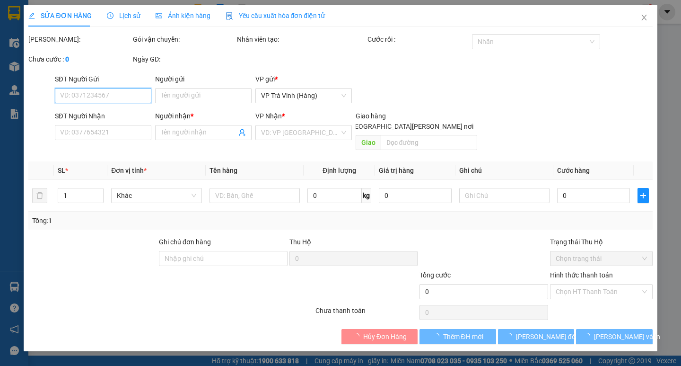
type input "0917254123"
type input "THI"
type input "40.000"
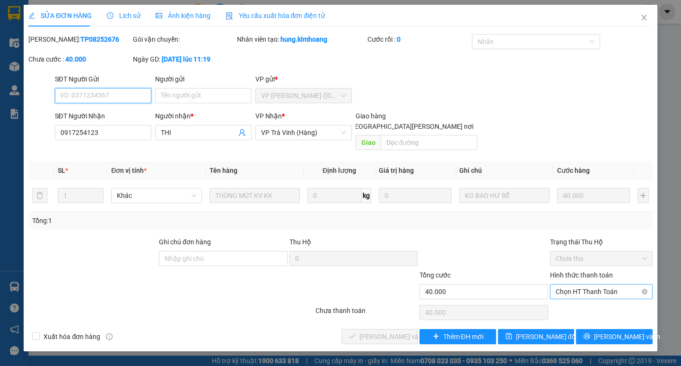
click at [601, 284] on span "Chọn HT Thanh Toán" at bounding box center [601, 291] width 91 height 14
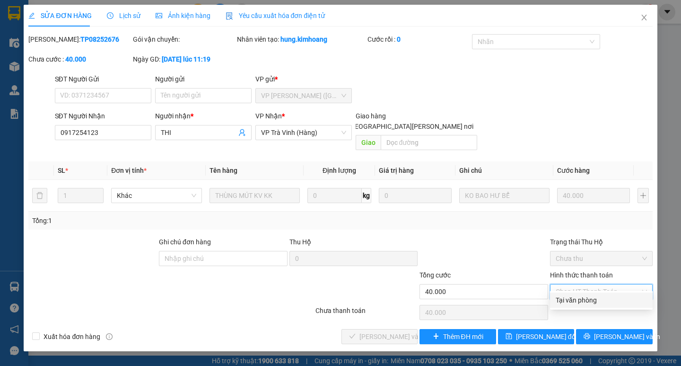
click at [592, 299] on div "Tại văn phòng" at bounding box center [601, 300] width 91 height 10
type input "0"
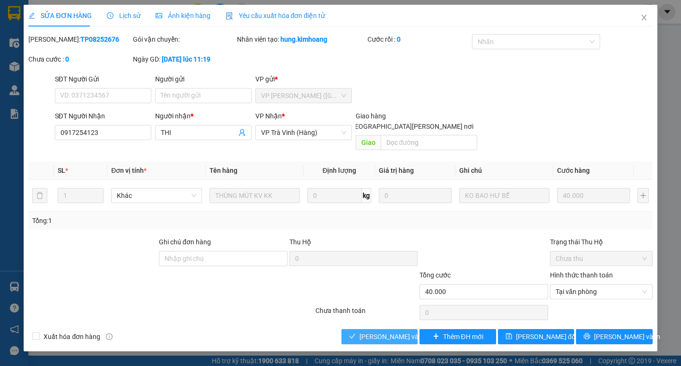
click at [399, 331] on span "[PERSON_NAME] và [PERSON_NAME] hàng" at bounding box center [423, 336] width 128 height 10
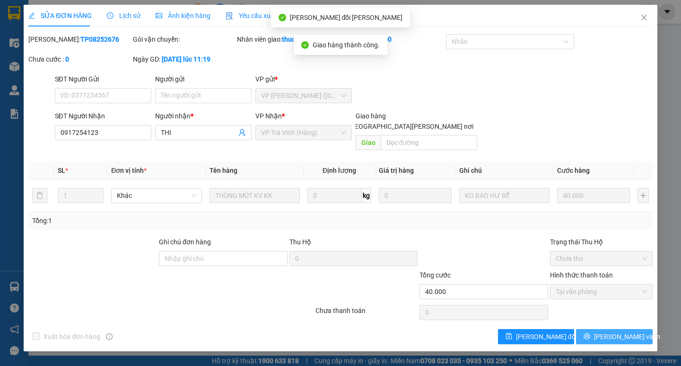
click at [614, 331] on span "[PERSON_NAME] và In" at bounding box center [627, 336] width 66 height 10
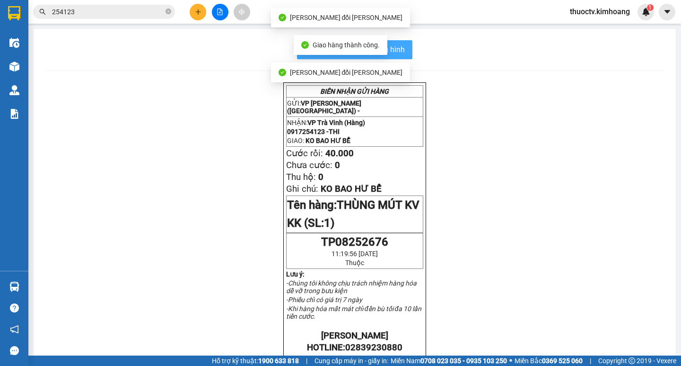
click at [396, 49] on span "In mẫu biên lai tự cấu hình" at bounding box center [360, 50] width 89 height 12
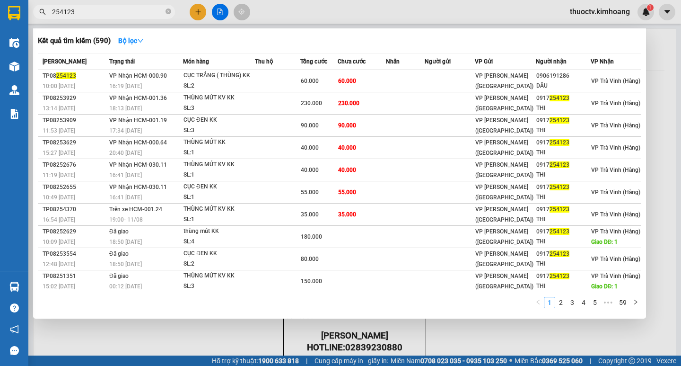
click at [84, 13] on input "254123" at bounding box center [108, 12] width 112 height 10
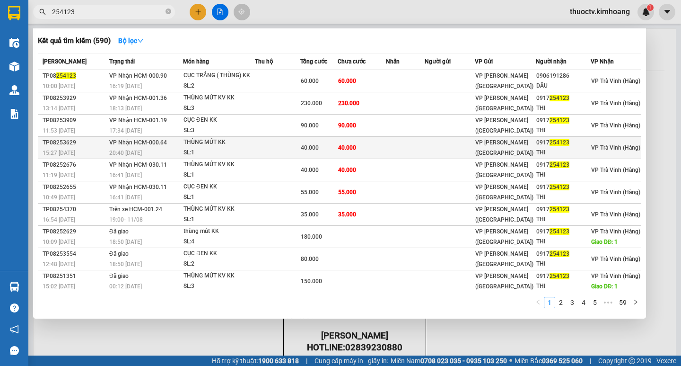
click at [369, 147] on td "40.000" at bounding box center [362, 148] width 48 height 22
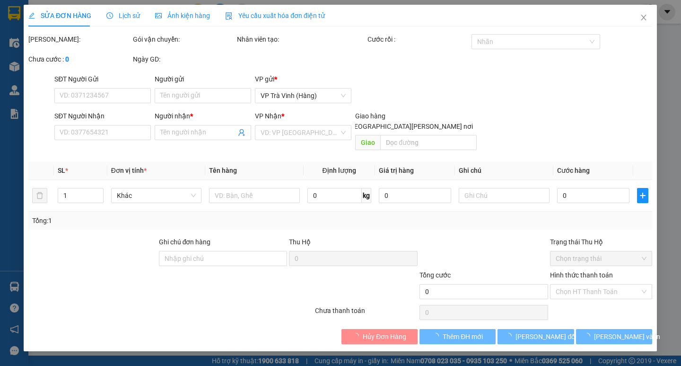
type input "0917254123"
type input "THI"
type input "40.000"
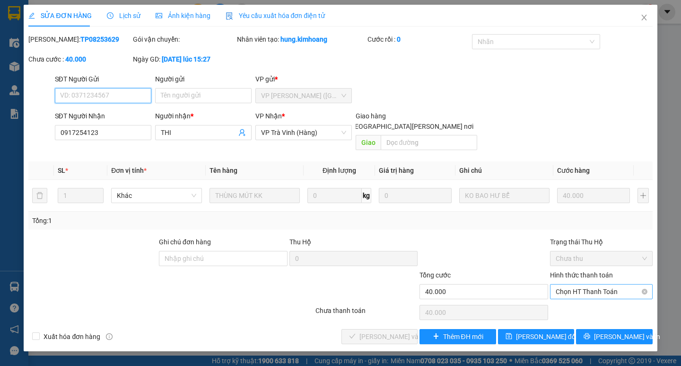
click at [590, 284] on span "Chọn HT Thanh Toán" at bounding box center [601, 291] width 91 height 14
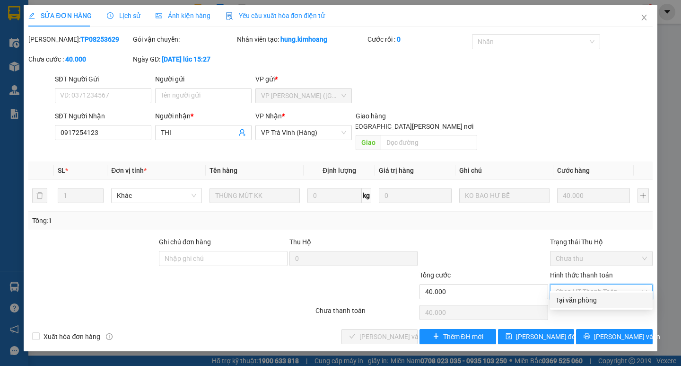
drag, startPoint x: 593, startPoint y: 295, endPoint x: 562, endPoint y: 315, distance: 36.7
click at [594, 295] on div "Tại văn phòng" at bounding box center [601, 300] width 91 height 10
type input "0"
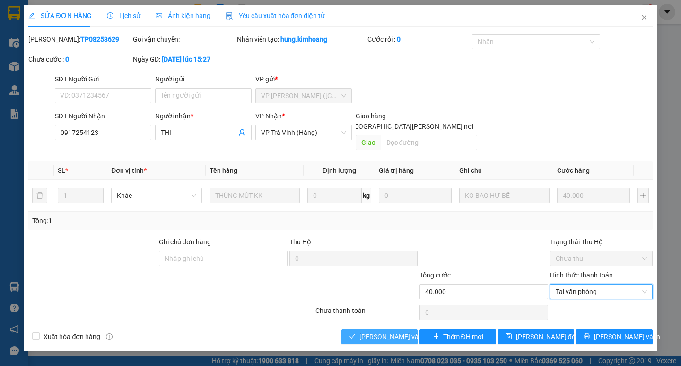
drag, startPoint x: 403, startPoint y: 323, endPoint x: 503, endPoint y: 349, distance: 103.1
click at [403, 331] on span "[PERSON_NAME] và [PERSON_NAME] hàng" at bounding box center [423, 336] width 128 height 10
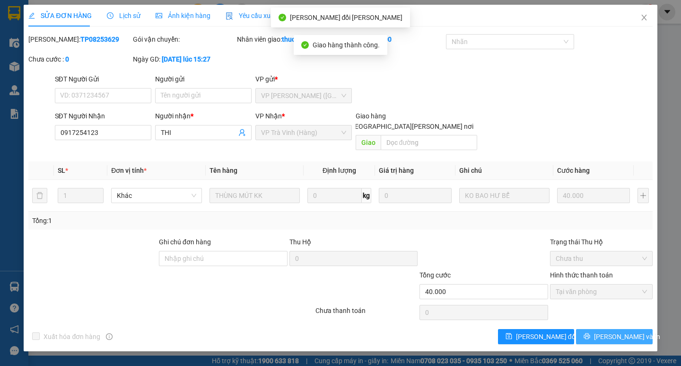
click at [615, 331] on span "[PERSON_NAME] và In" at bounding box center [627, 336] width 66 height 10
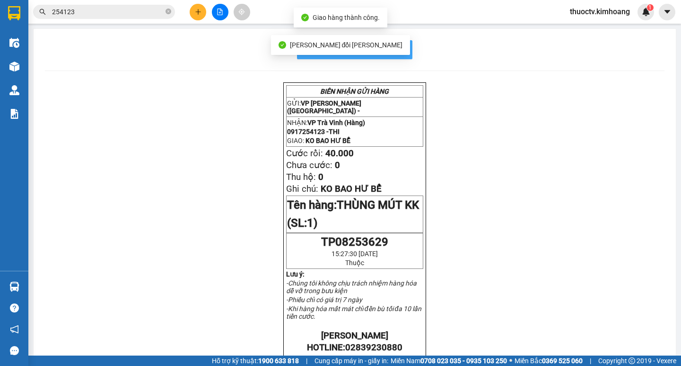
click at [400, 46] on span "In mẫu biên lai tự cấu hình" at bounding box center [360, 50] width 89 height 12
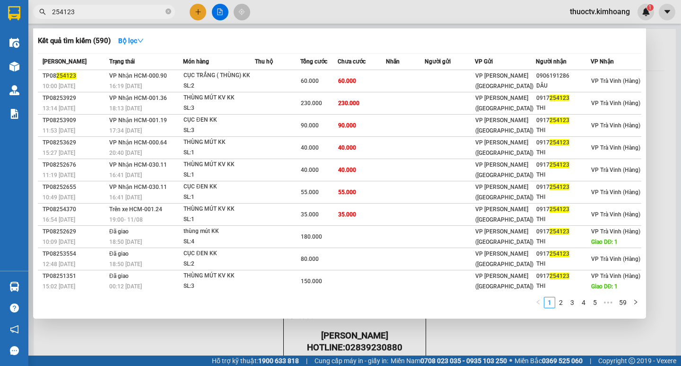
click at [77, 14] on input "254123" at bounding box center [108, 12] width 112 height 10
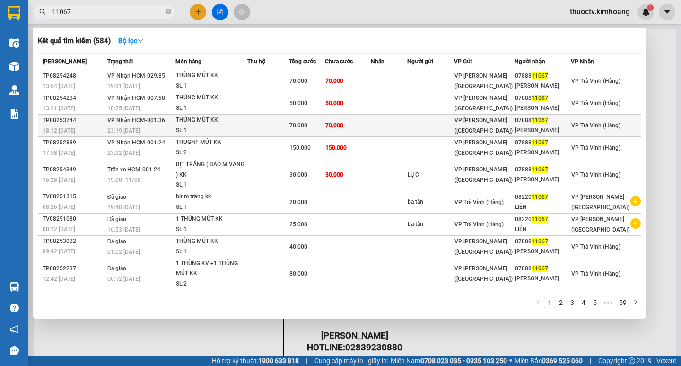
type input "11067"
click at [370, 137] on td "70.000" at bounding box center [347, 125] width 45 height 22
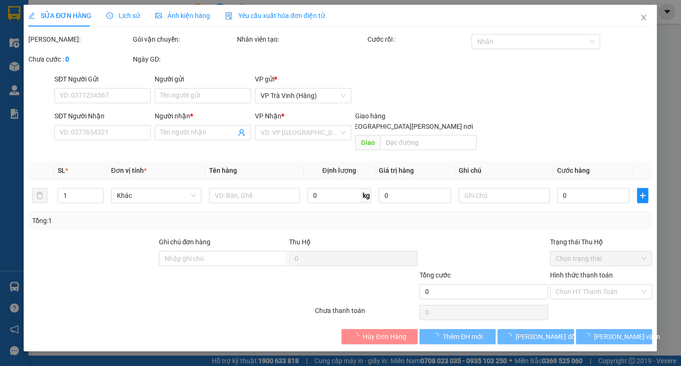
type input "0788811067"
type input "[PERSON_NAME]"
type input "70.000"
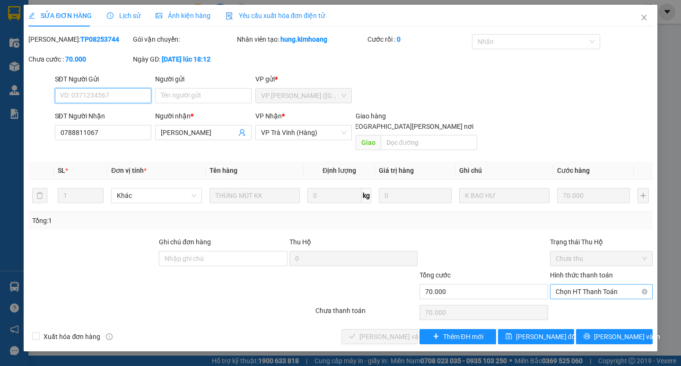
drag, startPoint x: 592, startPoint y: 280, endPoint x: 596, endPoint y: 288, distance: 9.3
click at [593, 284] on span "Chọn HT Thanh Toán" at bounding box center [601, 291] width 91 height 14
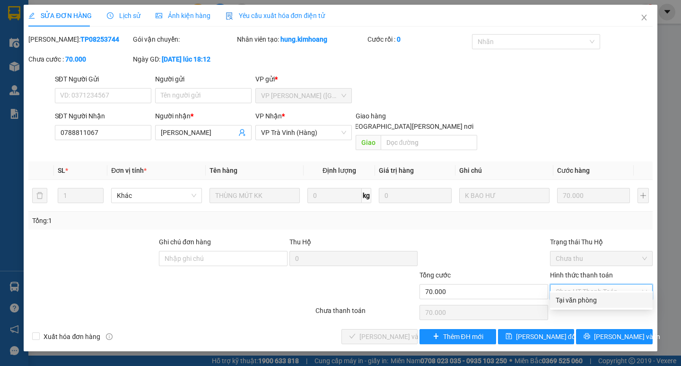
drag, startPoint x: 596, startPoint y: 288, endPoint x: 586, endPoint y: 300, distance: 16.1
click at [593, 297] on div "Tại văn phòng" at bounding box center [601, 300] width 91 height 10
type input "0"
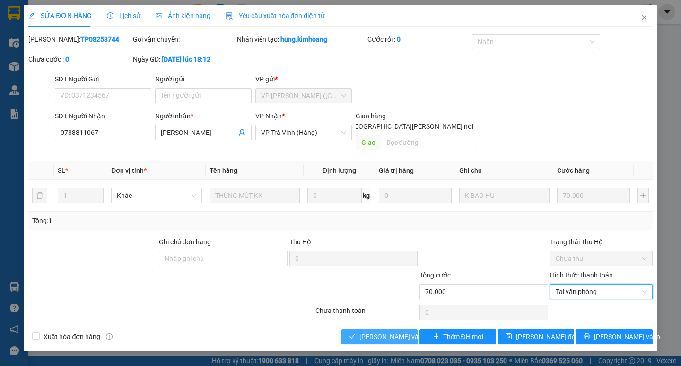
click at [403, 331] on span "[PERSON_NAME] và [PERSON_NAME] hàng" at bounding box center [423, 336] width 128 height 10
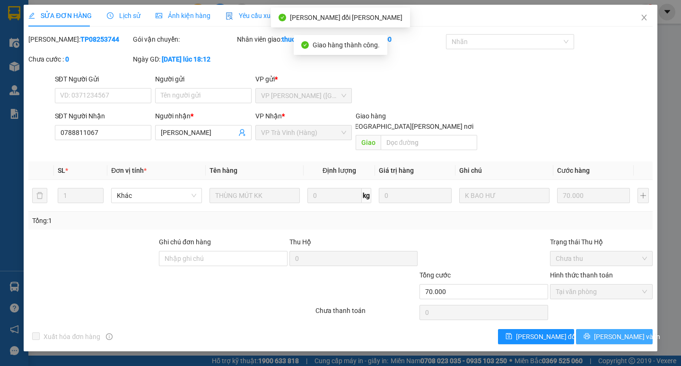
click at [625, 331] on span "[PERSON_NAME] và In" at bounding box center [627, 336] width 66 height 10
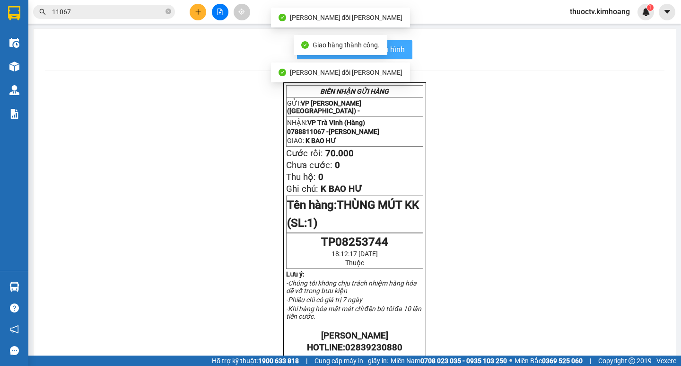
click at [398, 50] on span "In mẫu biên lai tự cấu hình" at bounding box center [360, 50] width 89 height 12
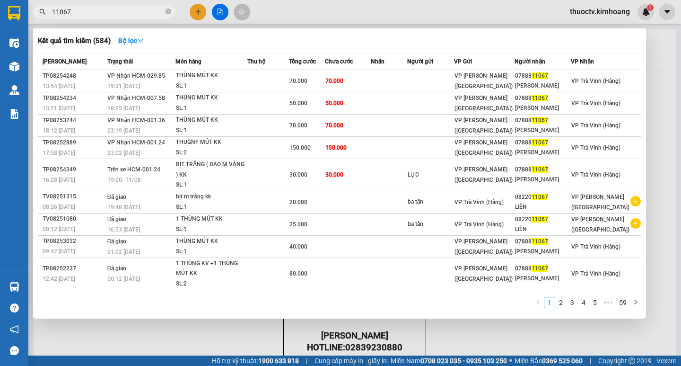
click at [79, 12] on input "11067" at bounding box center [108, 12] width 112 height 10
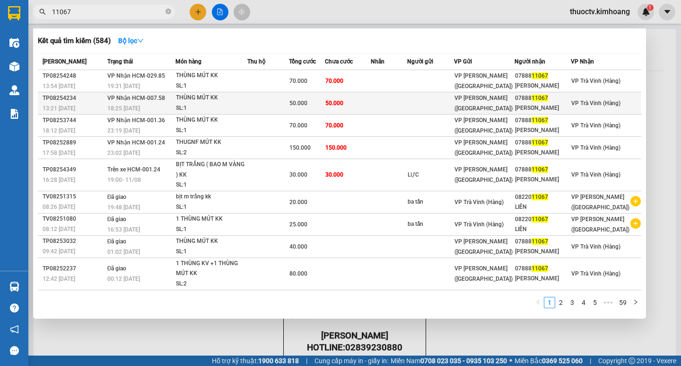
click at [370, 114] on td "50.000" at bounding box center [347, 103] width 45 height 22
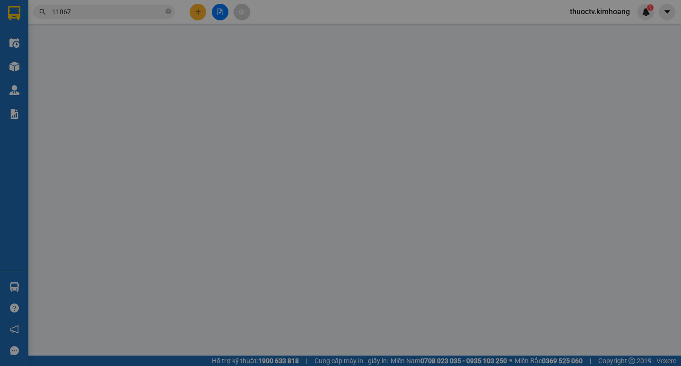
type input "0788811067"
type input "[PERSON_NAME]"
type input "50.000"
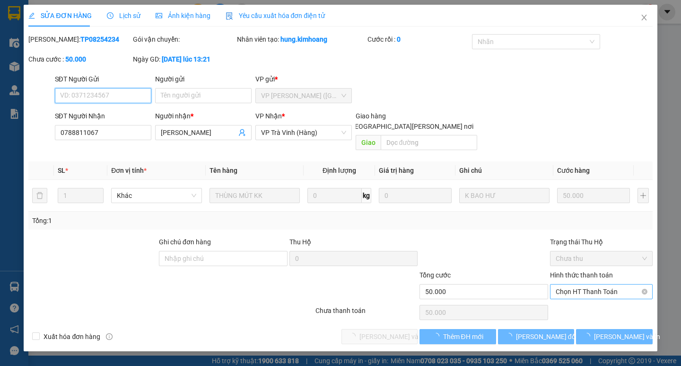
click at [602, 284] on span "Chọn HT Thanh Toán" at bounding box center [601, 291] width 91 height 14
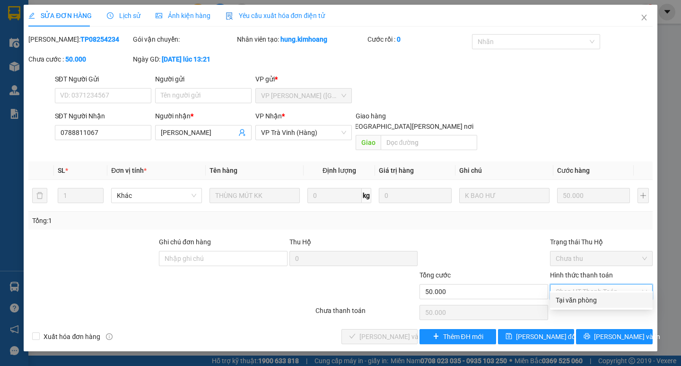
click at [585, 300] on div "Tại văn phòng" at bounding box center [601, 300] width 91 height 10
type input "0"
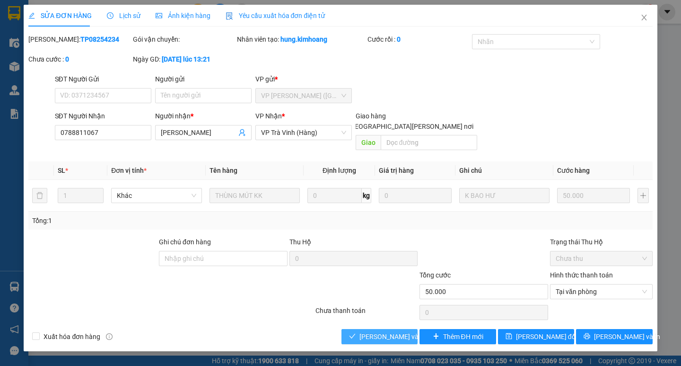
click at [395, 331] on span "[PERSON_NAME] và [PERSON_NAME] hàng" at bounding box center [423, 336] width 128 height 10
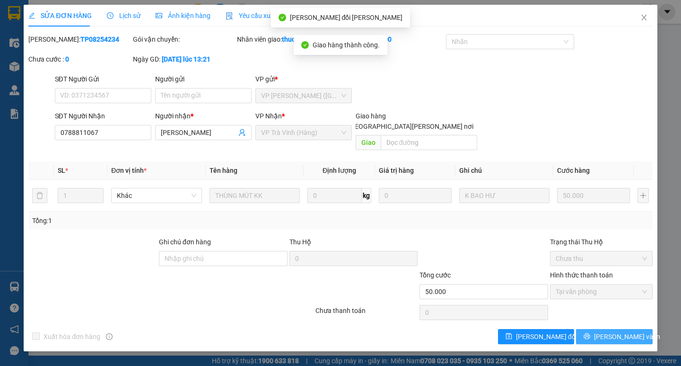
click at [615, 331] on span "[PERSON_NAME] và In" at bounding box center [627, 336] width 66 height 10
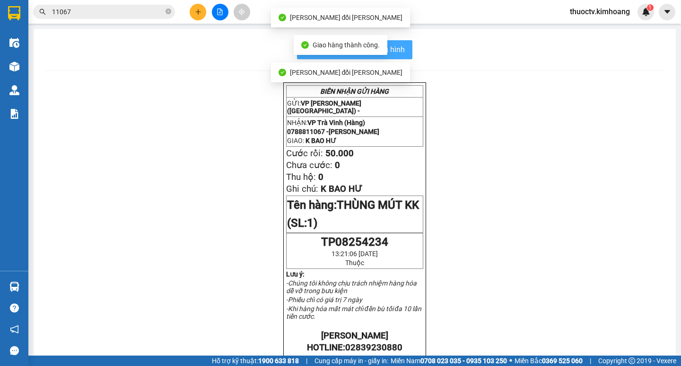
click at [393, 47] on span "In mẫu biên lai tự cấu hình" at bounding box center [360, 50] width 89 height 12
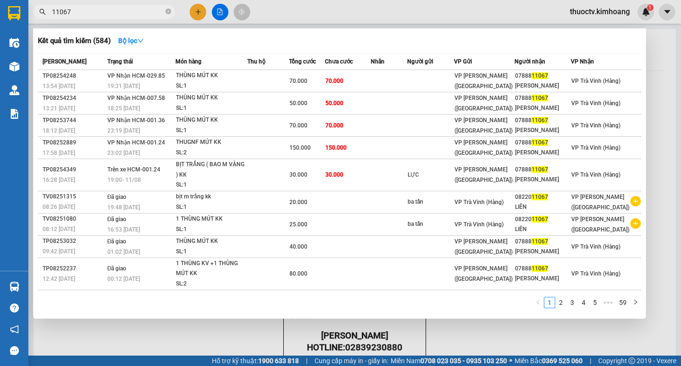
click at [84, 15] on input "11067" at bounding box center [108, 12] width 112 height 10
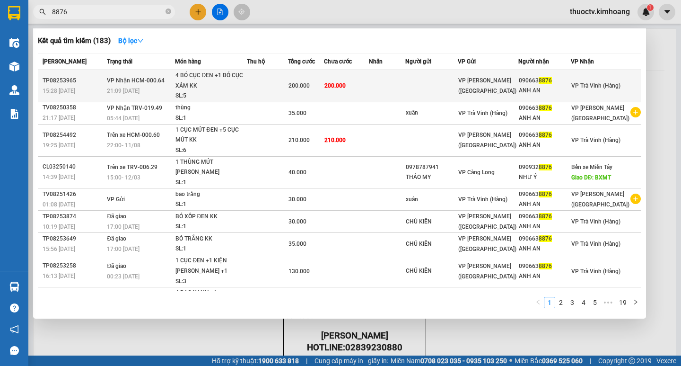
type input "8876"
click at [405, 87] on td at bounding box center [387, 86] width 36 height 32
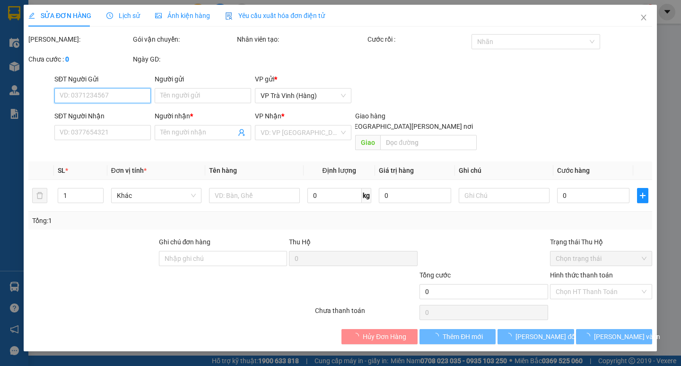
type input "0906638876"
type input "ANH AN"
type input "200.000"
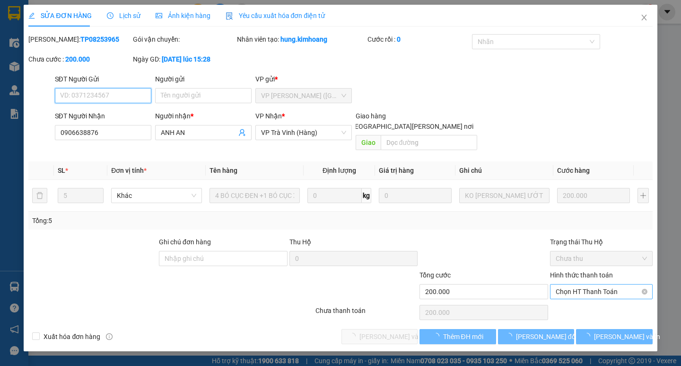
drag, startPoint x: 593, startPoint y: 278, endPoint x: 593, endPoint y: 288, distance: 10.4
click at [593, 284] on span "Chọn HT Thanh Toán" at bounding box center [601, 291] width 91 height 14
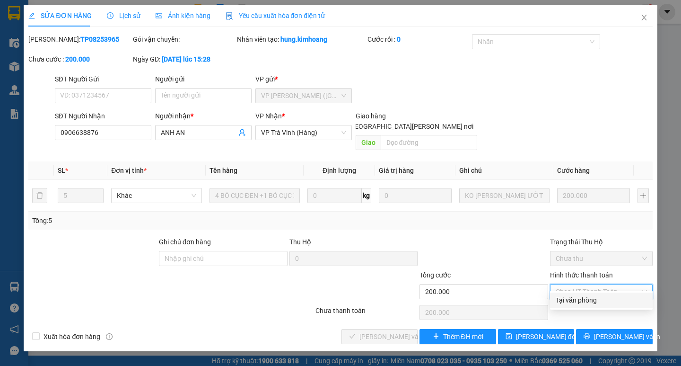
click at [590, 301] on div "Tại văn phòng" at bounding box center [601, 300] width 91 height 10
type input "0"
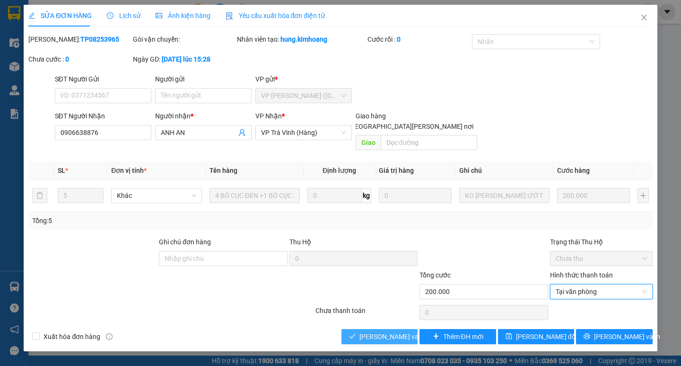
click at [401, 331] on span "[PERSON_NAME] và [PERSON_NAME] hàng" at bounding box center [423, 336] width 128 height 10
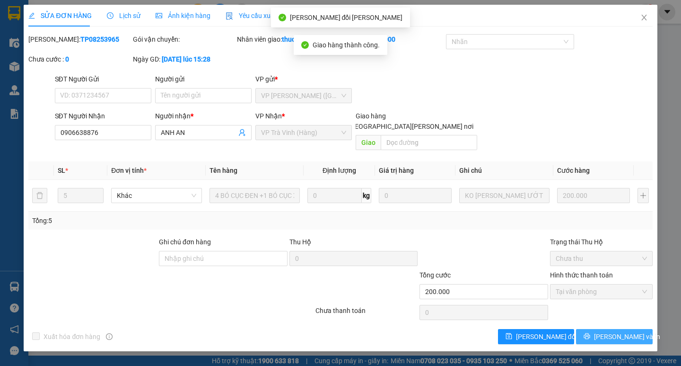
click at [620, 331] on span "[PERSON_NAME] và In" at bounding box center [627, 336] width 66 height 10
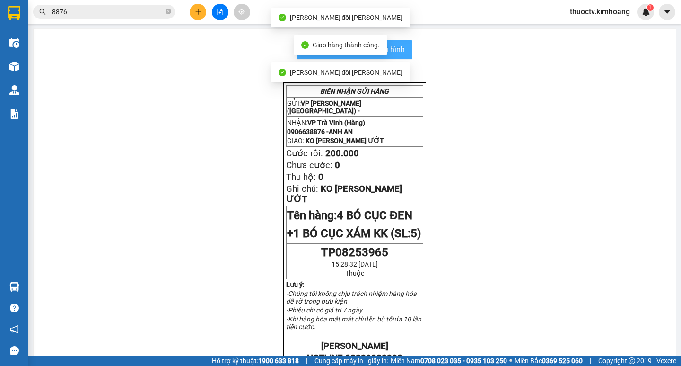
click at [393, 50] on span "In mẫu biên lai tự cấu hình" at bounding box center [360, 50] width 89 height 12
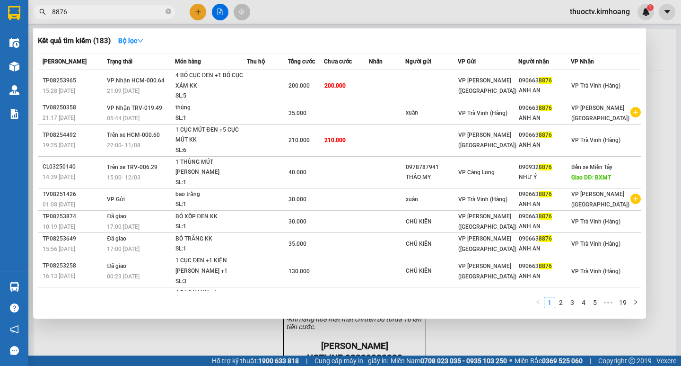
click at [76, 14] on input "8876" at bounding box center [108, 12] width 112 height 10
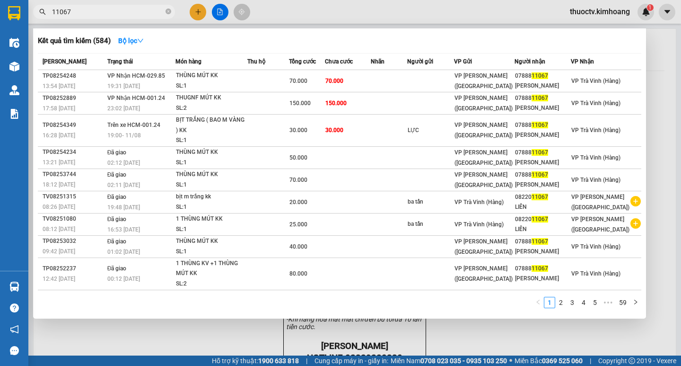
click at [87, 12] on input "11067" at bounding box center [108, 12] width 112 height 10
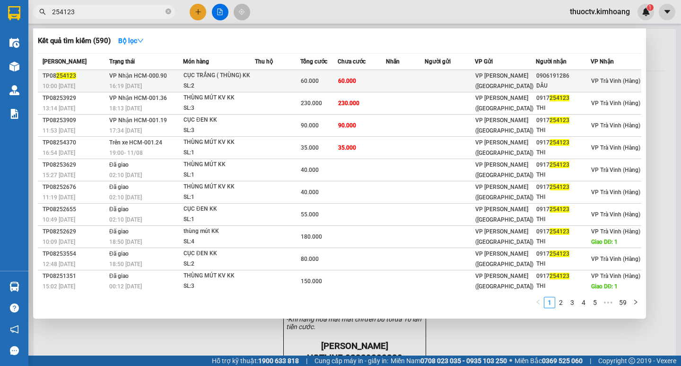
type input "254123"
click at [379, 82] on td "60.000" at bounding box center [362, 81] width 48 height 22
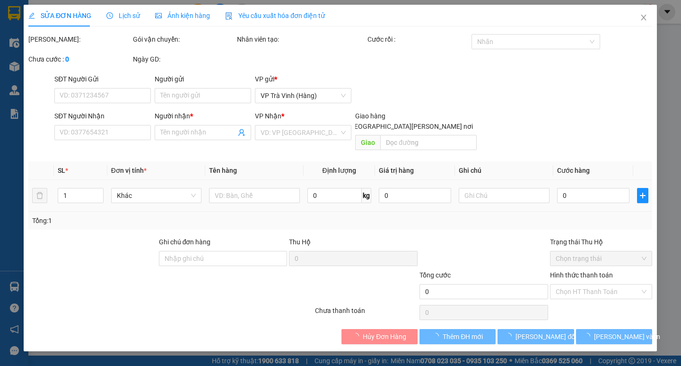
type input "0906191286"
type input "DÂU"
type input "60.000"
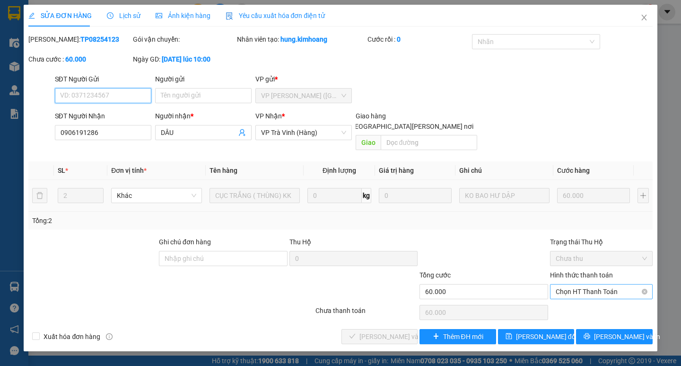
click at [594, 284] on span "Chọn HT Thanh Toán" at bounding box center [601, 291] width 91 height 14
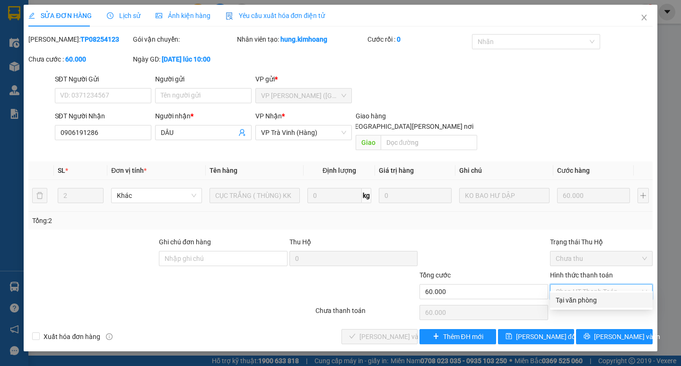
click at [575, 298] on div "Tại văn phòng" at bounding box center [601, 300] width 91 height 10
type input "0"
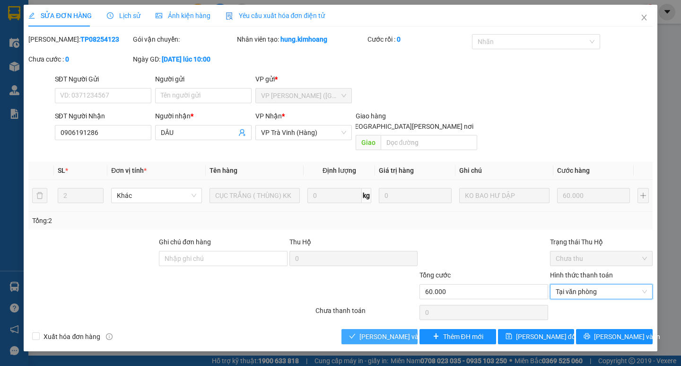
click at [390, 331] on span "[PERSON_NAME] và [PERSON_NAME] hàng" at bounding box center [423, 336] width 128 height 10
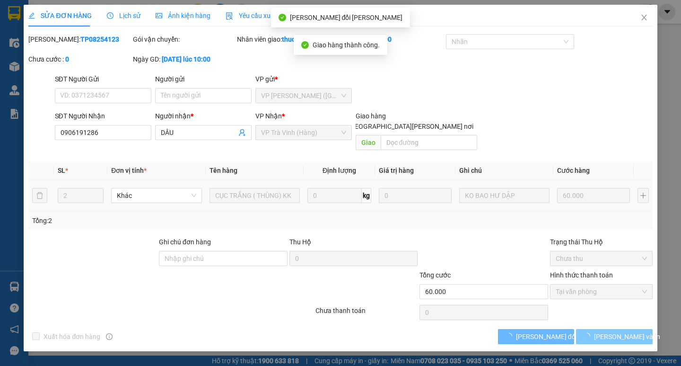
click at [622, 331] on span "[PERSON_NAME] và In" at bounding box center [627, 336] width 66 height 10
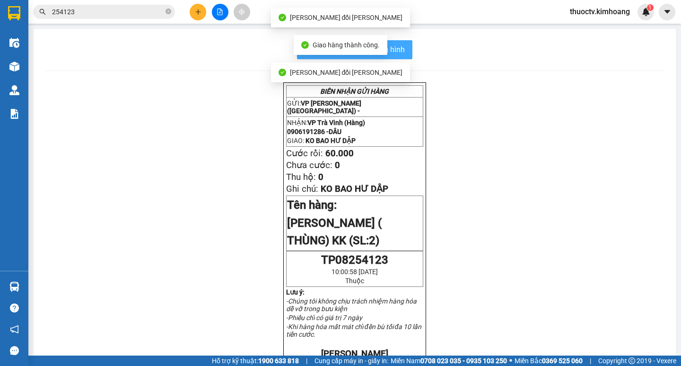
click at [402, 46] on button "In mẫu biên lai tự cấu hình" at bounding box center [354, 49] width 115 height 19
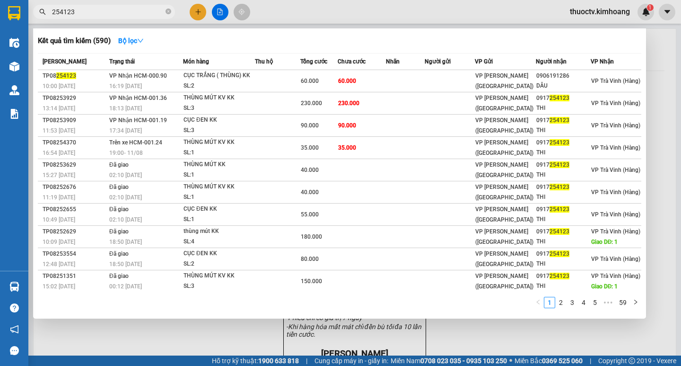
click at [86, 13] on input "254123" at bounding box center [108, 12] width 112 height 10
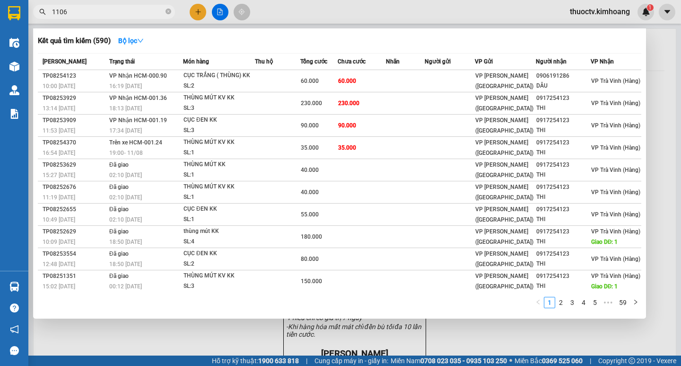
type input "11067"
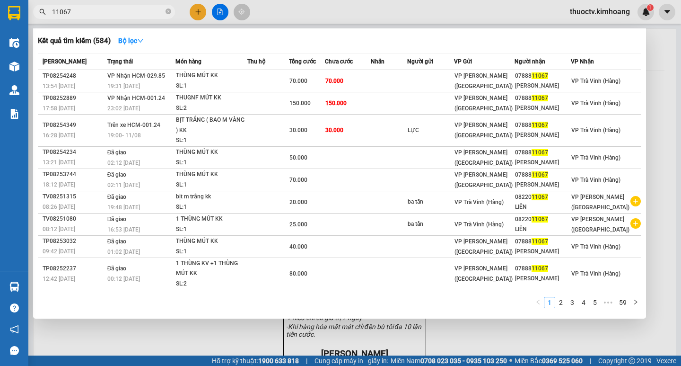
click at [73, 9] on input "11067" at bounding box center [108, 12] width 112 height 10
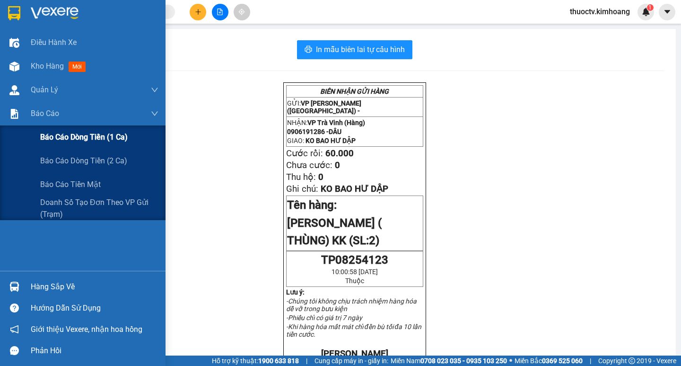
drag, startPoint x: 67, startPoint y: 135, endPoint x: 140, endPoint y: 139, distance: 73.9
click at [67, 135] on span "Báo cáo dòng tiền (1 ca)" at bounding box center [83, 137] width 87 height 12
